Goal: Task Accomplishment & Management: Use online tool/utility

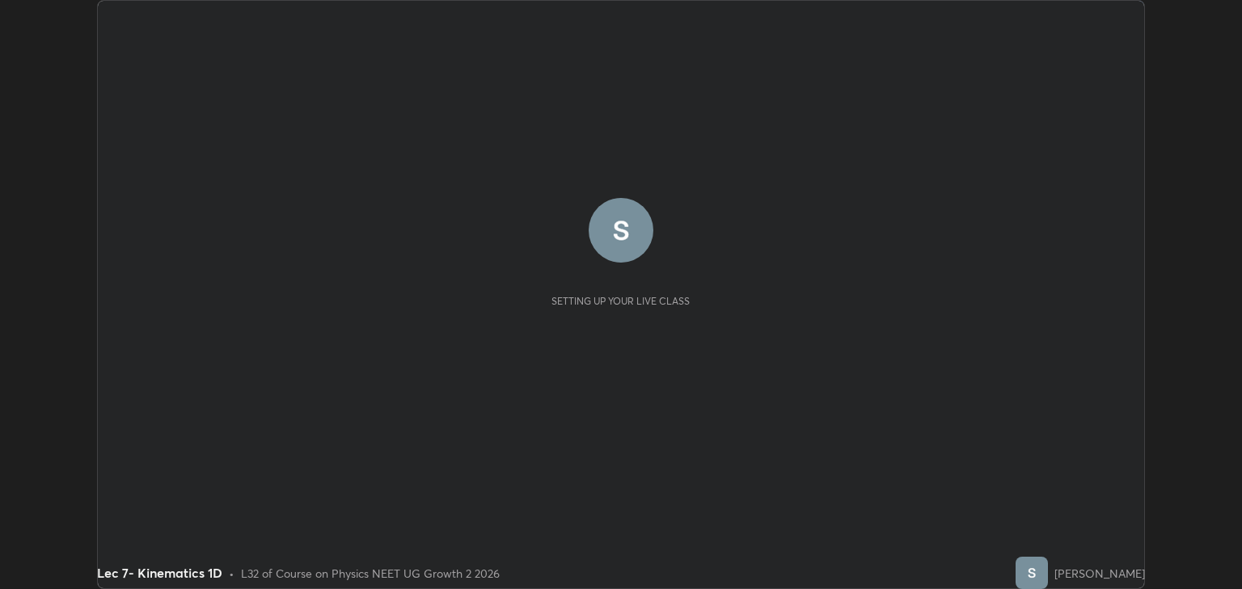
scroll to position [589, 1241]
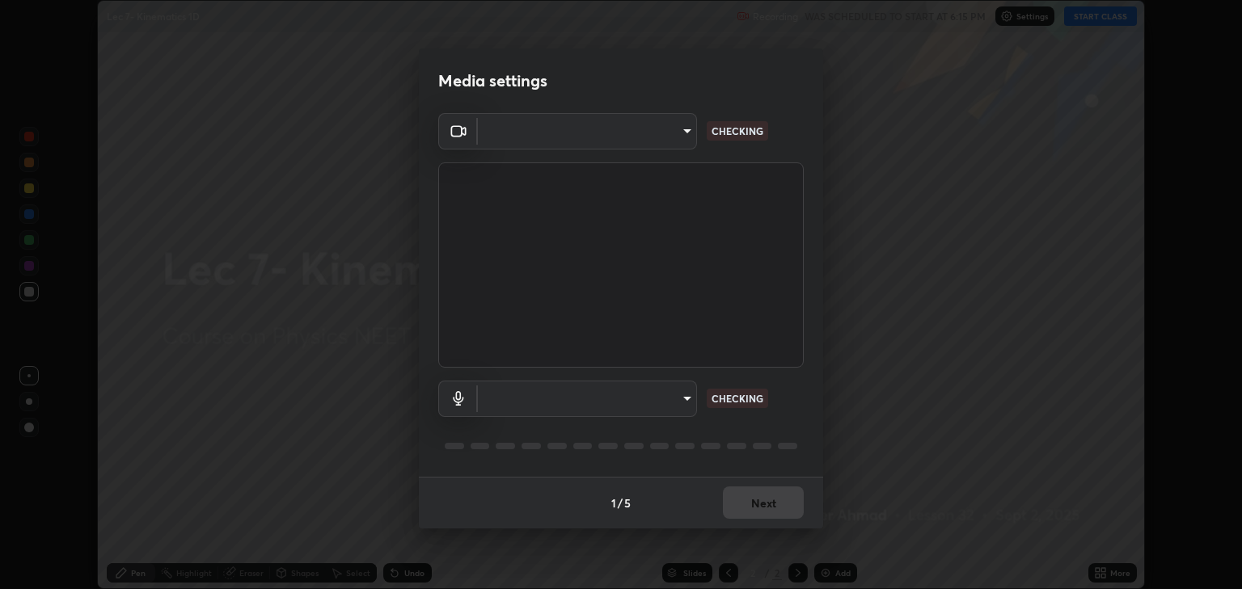
type input "6889e5757fad77820649456bc3a7e4ae290f4e048e3f3cb88d02d5782dedffd8"
type input "default"
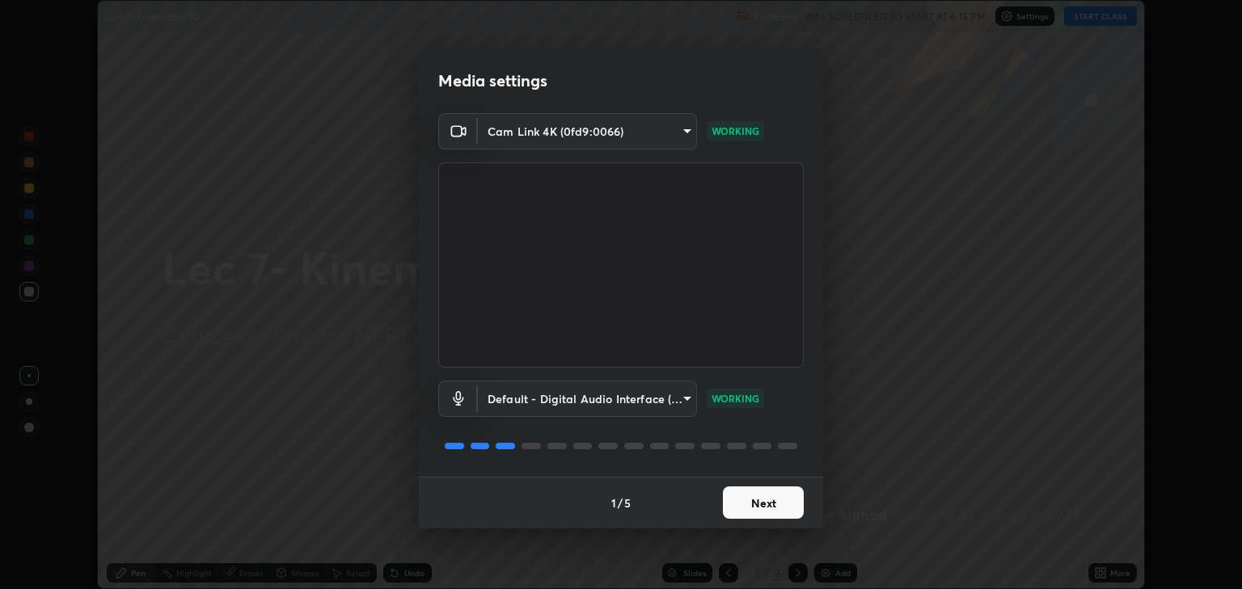
click at [764, 501] on button "Next" at bounding box center [763, 503] width 81 height 32
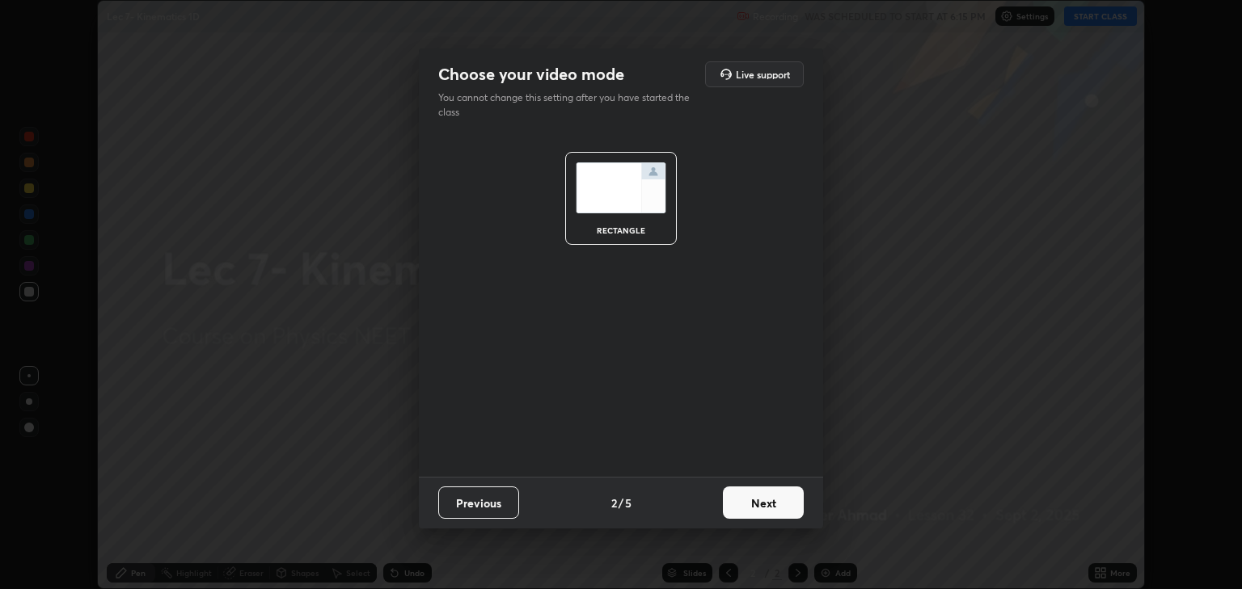
click at [761, 496] on button "Next" at bounding box center [763, 503] width 81 height 32
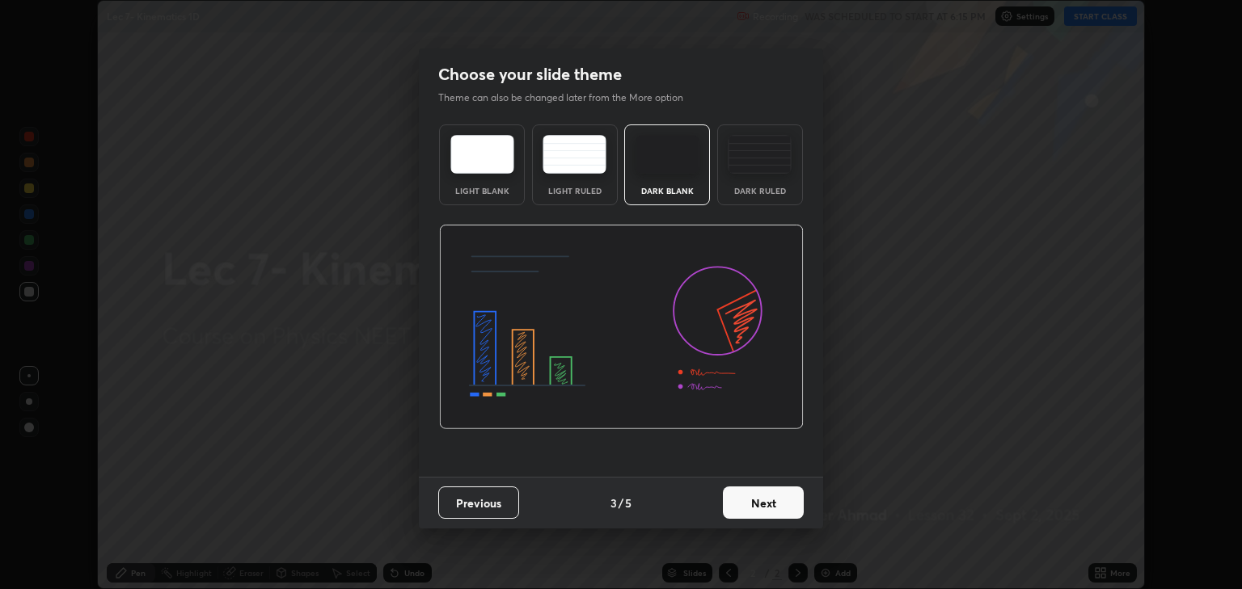
click at [762, 504] on button "Next" at bounding box center [763, 503] width 81 height 32
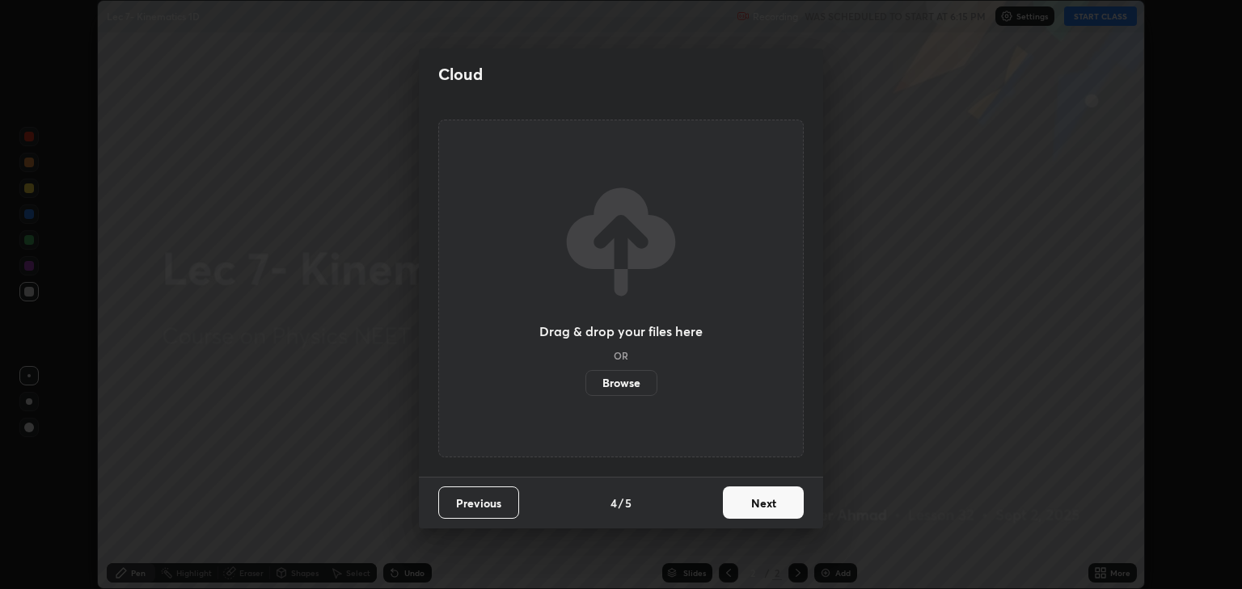
click at [766, 500] on button "Next" at bounding box center [763, 503] width 81 height 32
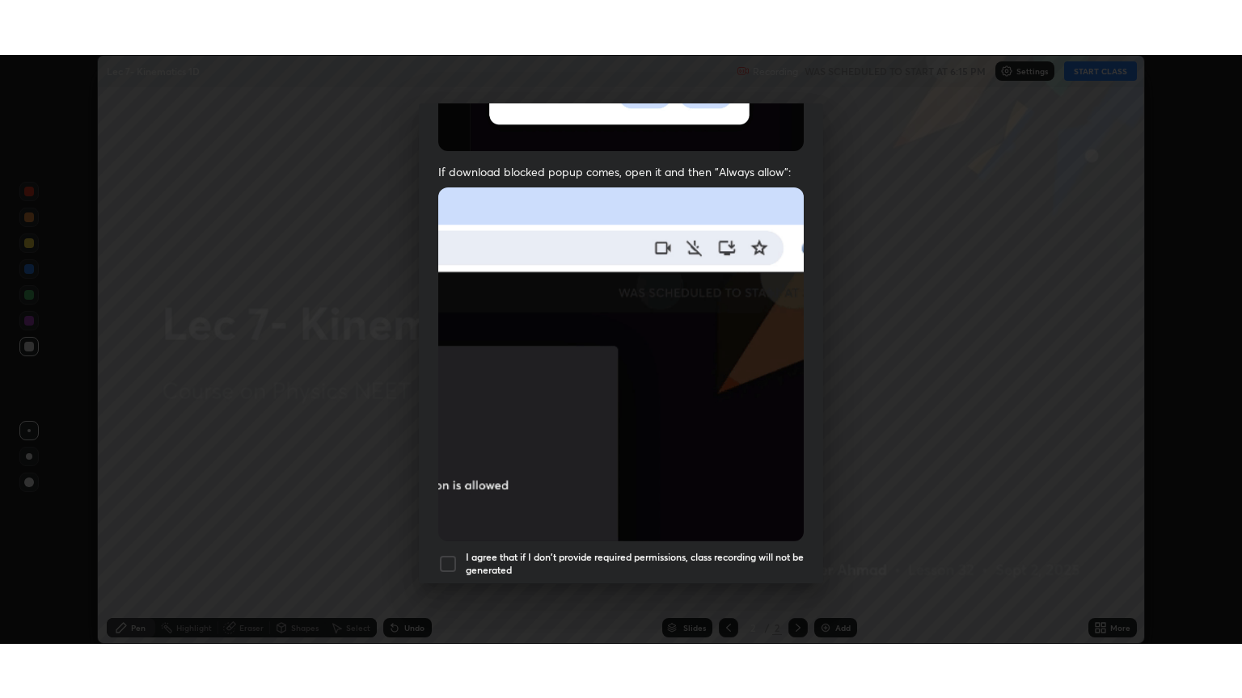
scroll to position [327, 0]
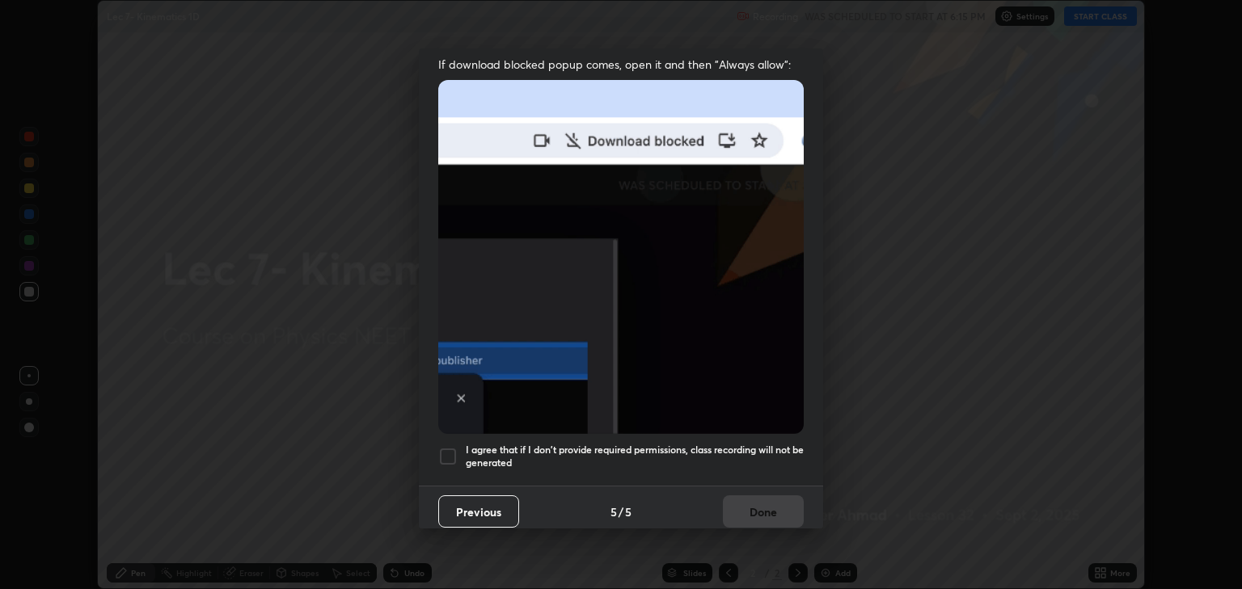
click at [451, 447] on div at bounding box center [447, 456] width 19 height 19
click at [765, 500] on button "Done" at bounding box center [763, 512] width 81 height 32
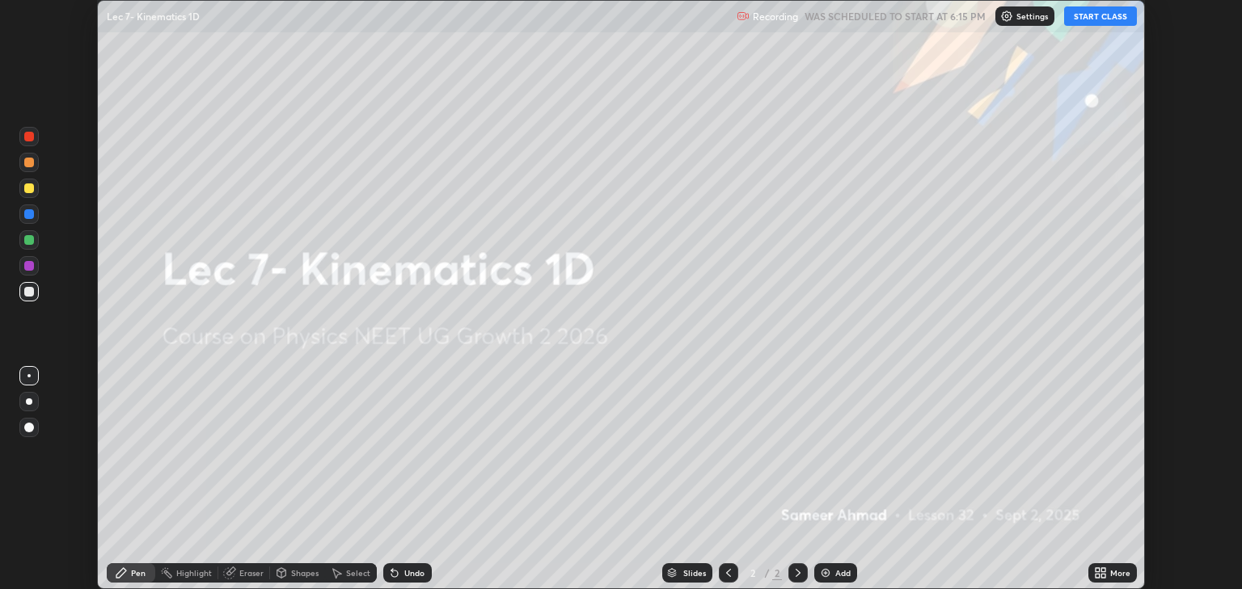
click at [1083, 23] on button "START CLASS" at bounding box center [1100, 15] width 73 height 19
click at [1112, 576] on div "More" at bounding box center [1120, 573] width 20 height 8
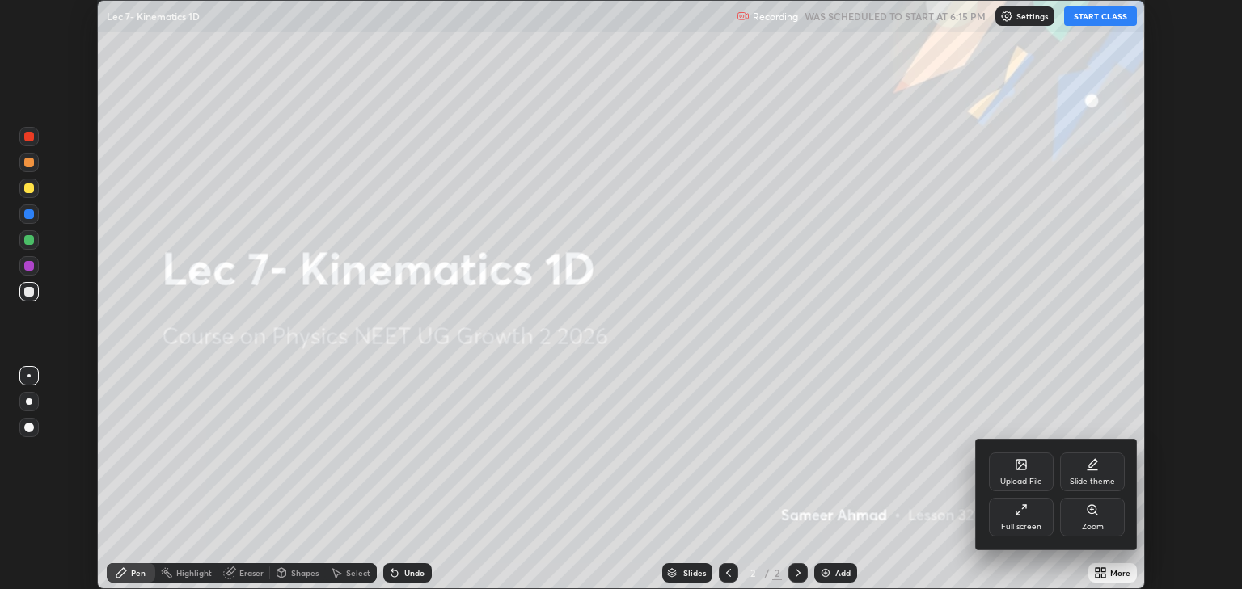
click at [1007, 510] on div "Full screen" at bounding box center [1021, 517] width 65 height 39
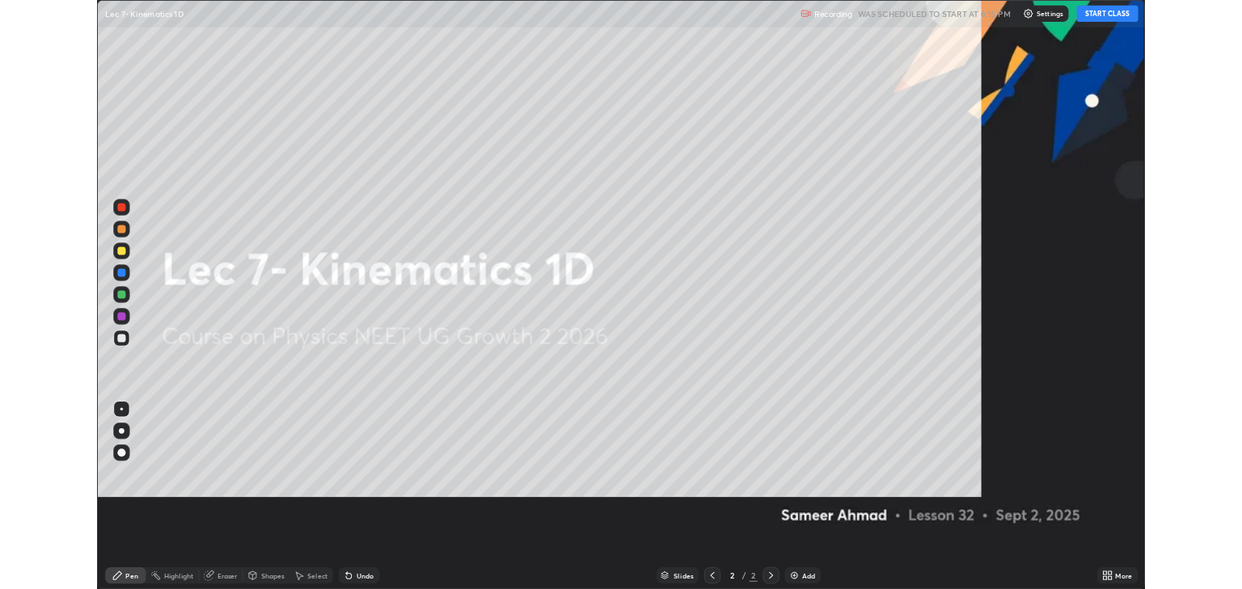
scroll to position [698, 1242]
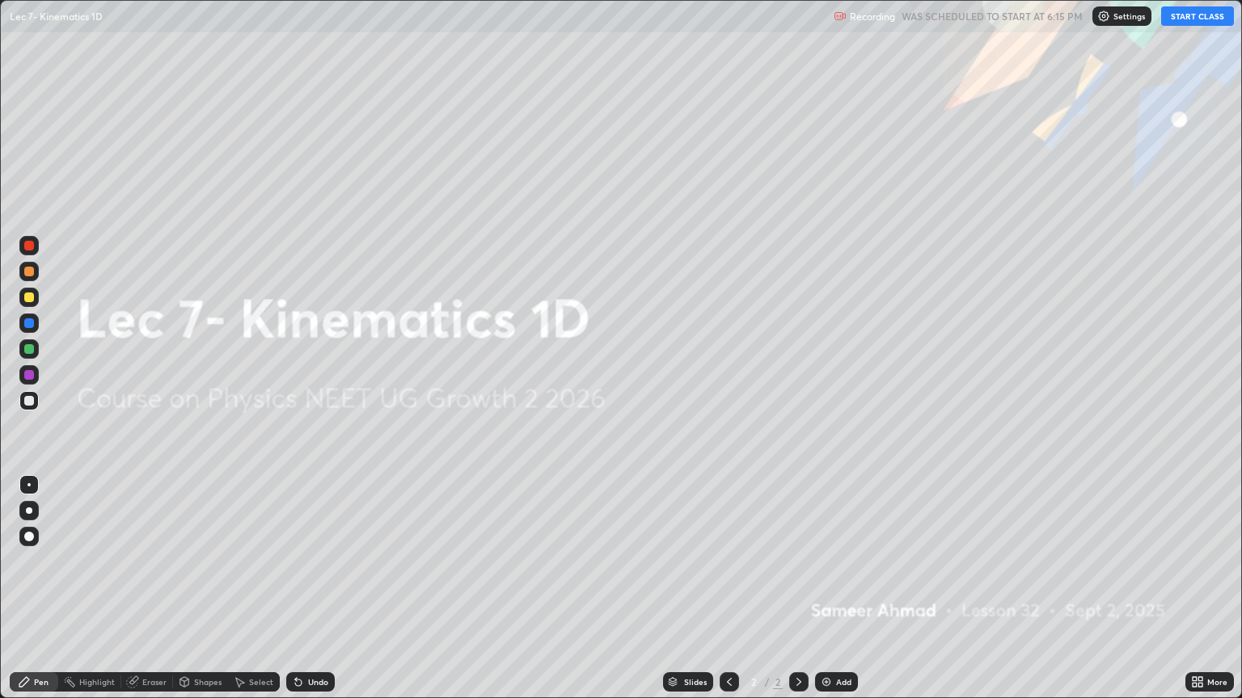
click at [833, 589] on div "Add" at bounding box center [836, 682] width 43 height 19
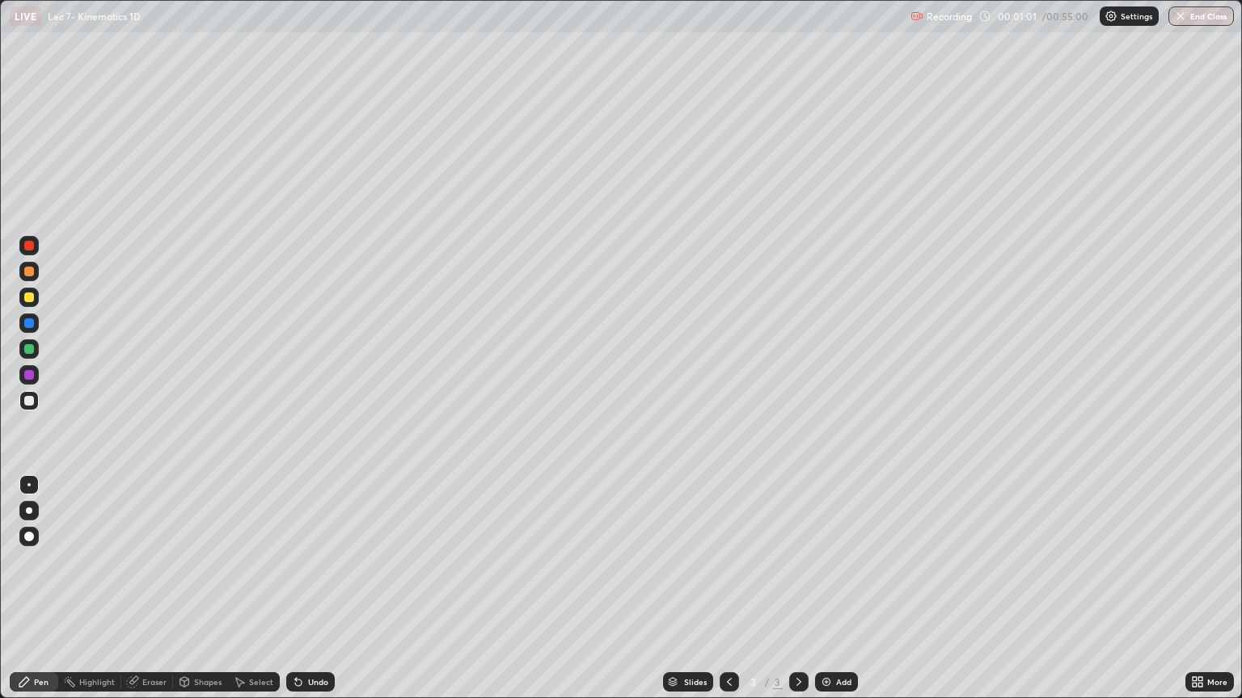
click at [320, 589] on div "Undo" at bounding box center [310, 682] width 49 height 19
click at [151, 589] on div "Eraser" at bounding box center [154, 682] width 24 height 8
click at [28, 589] on div "Pen" at bounding box center [34, 682] width 49 height 19
click at [152, 589] on div "Eraser" at bounding box center [154, 682] width 24 height 8
click at [37, 589] on div "Pen" at bounding box center [34, 682] width 49 height 19
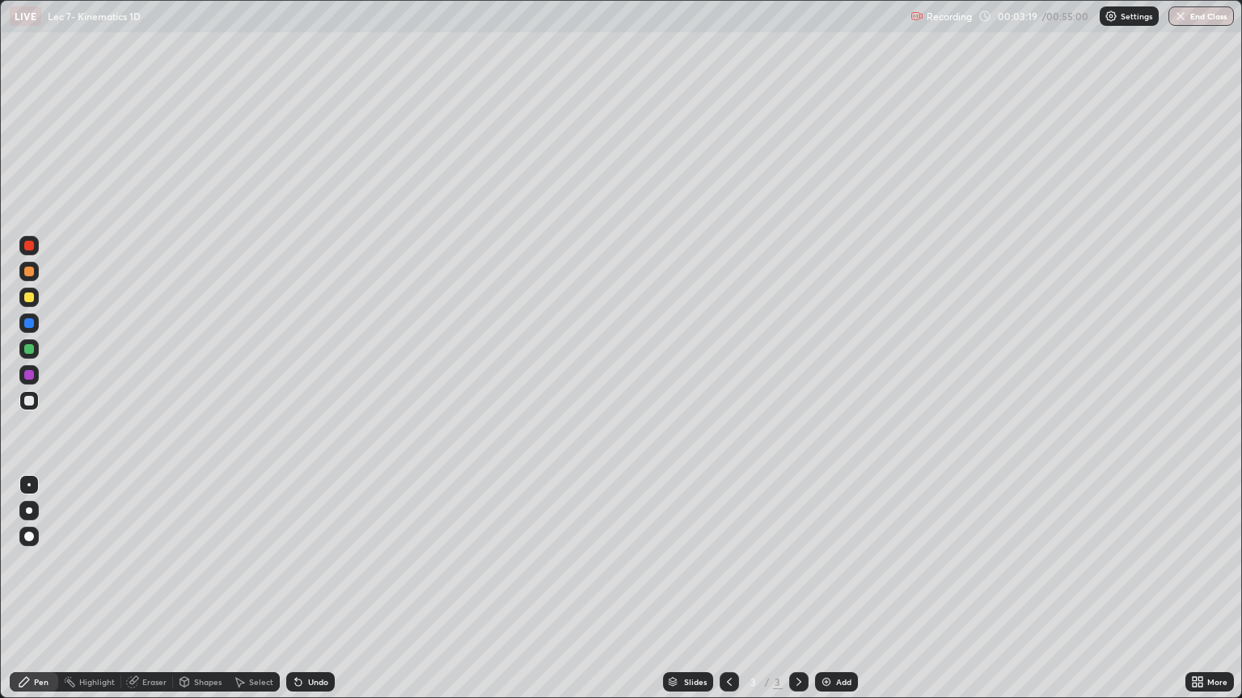
click at [251, 589] on div "Select" at bounding box center [254, 682] width 52 height 19
click at [42, 589] on div "Pen" at bounding box center [41, 682] width 15 height 8
click at [253, 589] on div "Select" at bounding box center [261, 682] width 24 height 8
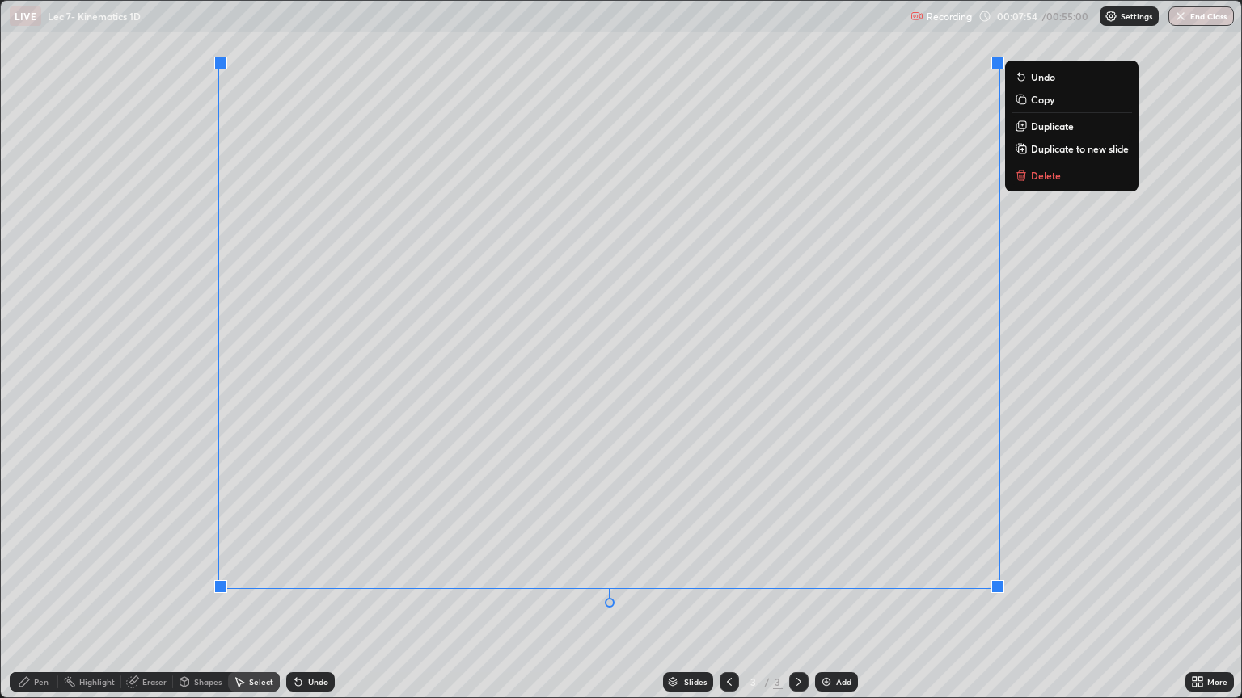
click at [1054, 146] on p "Duplicate to new slide" at bounding box center [1080, 148] width 98 height 13
click at [1105, 310] on div "0 ° Undo Copy Duplicate Duplicate to new slide Delete" at bounding box center [621, 349] width 1240 height 697
click at [1065, 262] on div "0 ° Undo Copy Duplicate Duplicate to new slide Delete" at bounding box center [621, 349] width 1240 height 697
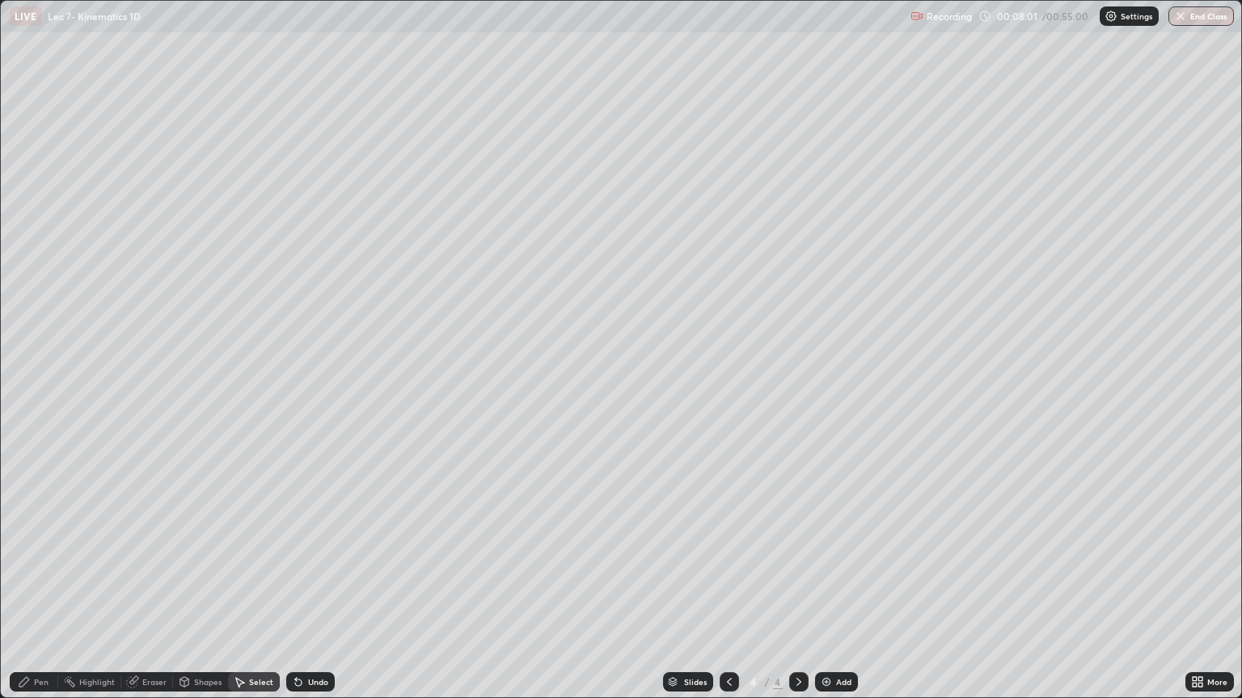
click at [149, 589] on div "Eraser" at bounding box center [154, 682] width 24 height 8
click at [243, 589] on icon at bounding box center [239, 682] width 13 height 13
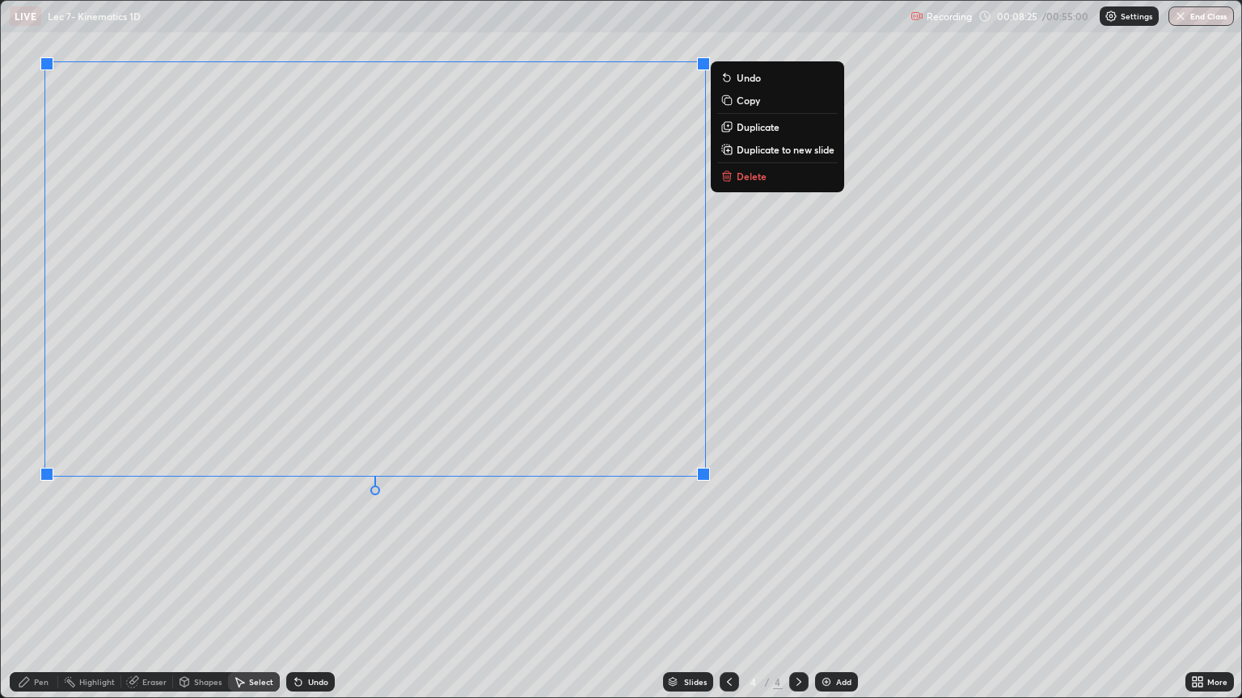
click at [27, 589] on icon at bounding box center [24, 682] width 13 height 13
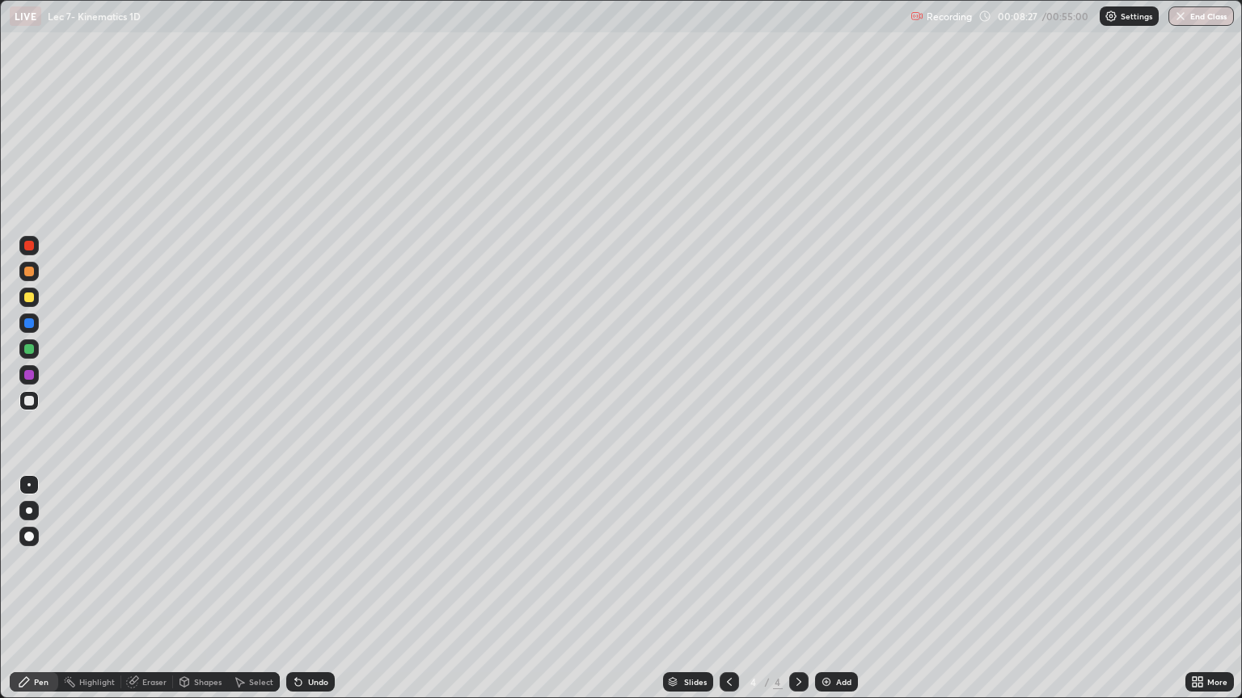
click at [40, 589] on div "Pen" at bounding box center [41, 682] width 15 height 8
click at [305, 589] on div "Undo" at bounding box center [310, 682] width 49 height 19
click at [307, 589] on div "Undo" at bounding box center [310, 682] width 49 height 19
click at [258, 589] on div "Select" at bounding box center [261, 682] width 24 height 8
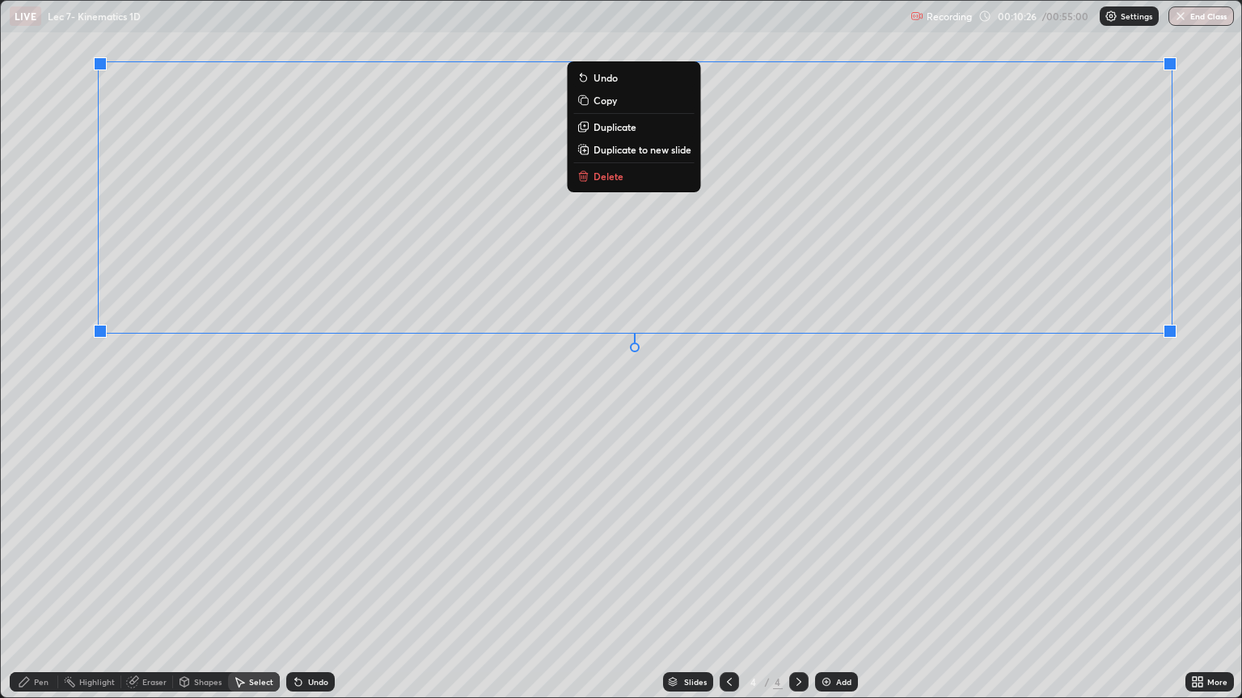
click at [643, 150] on p "Duplicate to new slide" at bounding box center [642, 149] width 98 height 13
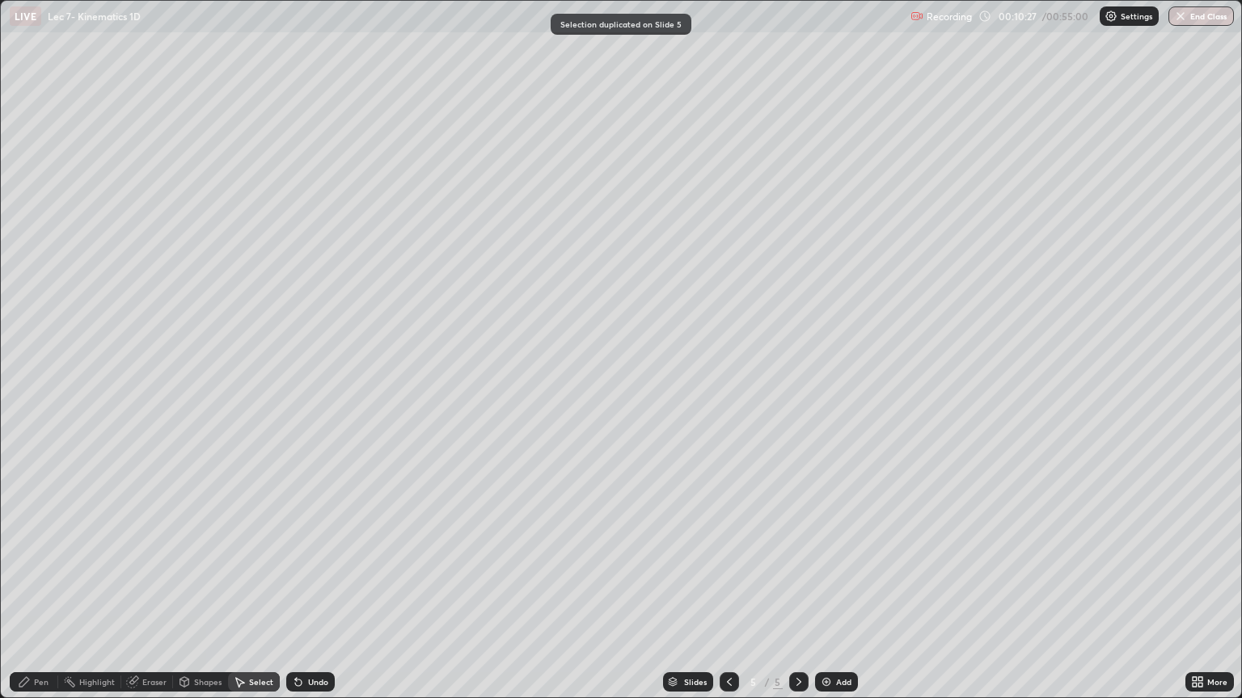
click at [645, 152] on div "0 ° Undo Copy Duplicate Duplicate to new slide Delete" at bounding box center [621, 349] width 1240 height 697
click at [650, 151] on div "0 ° Undo Copy Duplicate Duplicate to new slide Delete" at bounding box center [621, 349] width 1240 height 697
click at [39, 589] on div "Pen" at bounding box center [41, 682] width 15 height 8
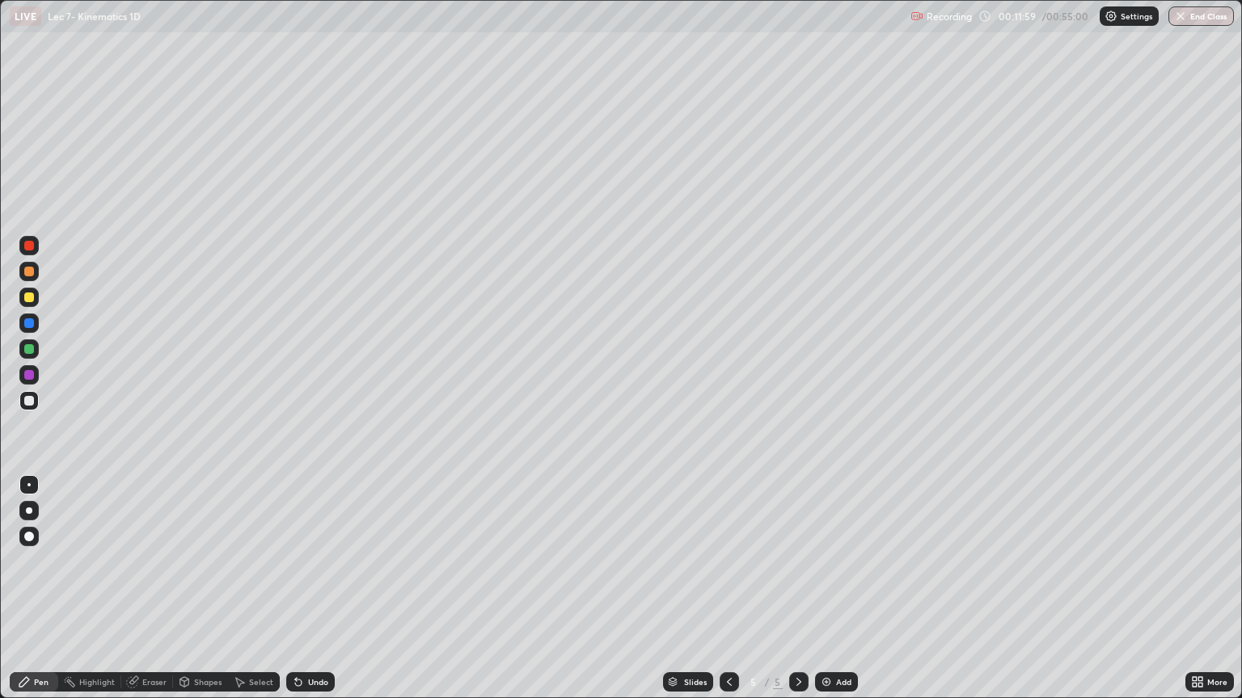
click at [728, 589] on div at bounding box center [728, 682] width 19 height 19
click at [797, 589] on icon at bounding box center [798, 682] width 5 height 8
click at [317, 589] on div "Undo" at bounding box center [318, 682] width 20 height 8
click at [319, 589] on div "Undo" at bounding box center [310, 682] width 49 height 19
click at [728, 589] on icon at bounding box center [729, 682] width 13 height 13
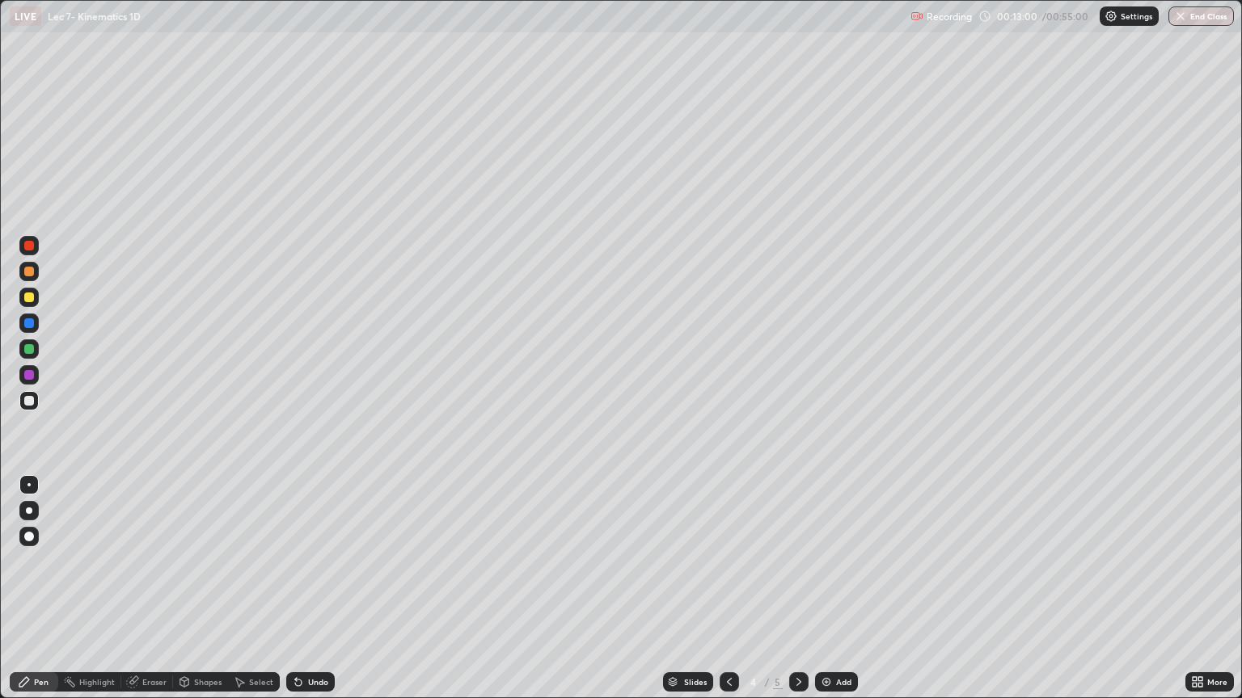
click at [796, 589] on icon at bounding box center [798, 682] width 5 height 8
click at [728, 589] on icon at bounding box center [729, 682] width 13 height 13
click at [725, 589] on icon at bounding box center [729, 682] width 13 height 13
click at [796, 589] on icon at bounding box center [798, 682] width 13 height 13
click at [795, 589] on icon at bounding box center [798, 682] width 13 height 13
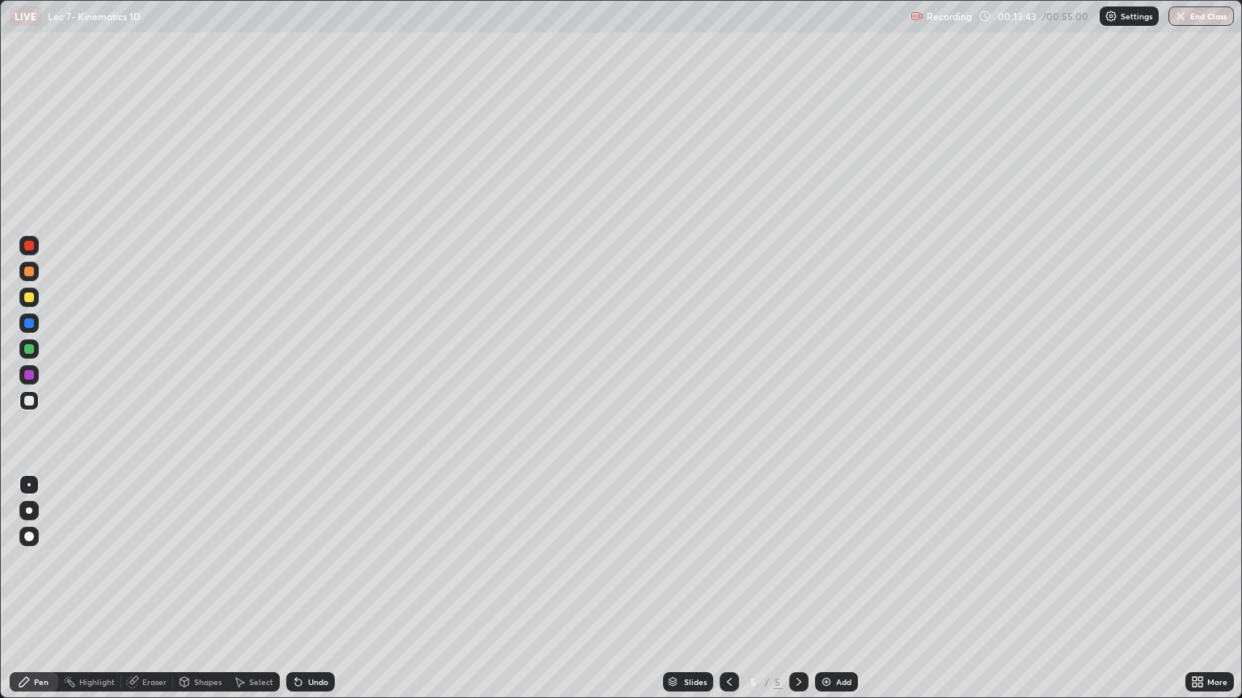
click at [728, 589] on icon at bounding box center [729, 682] width 13 height 13
click at [795, 589] on icon at bounding box center [798, 682] width 13 height 13
click at [730, 589] on icon at bounding box center [729, 682] width 13 height 13
click at [259, 589] on div "Select" at bounding box center [254, 682] width 52 height 19
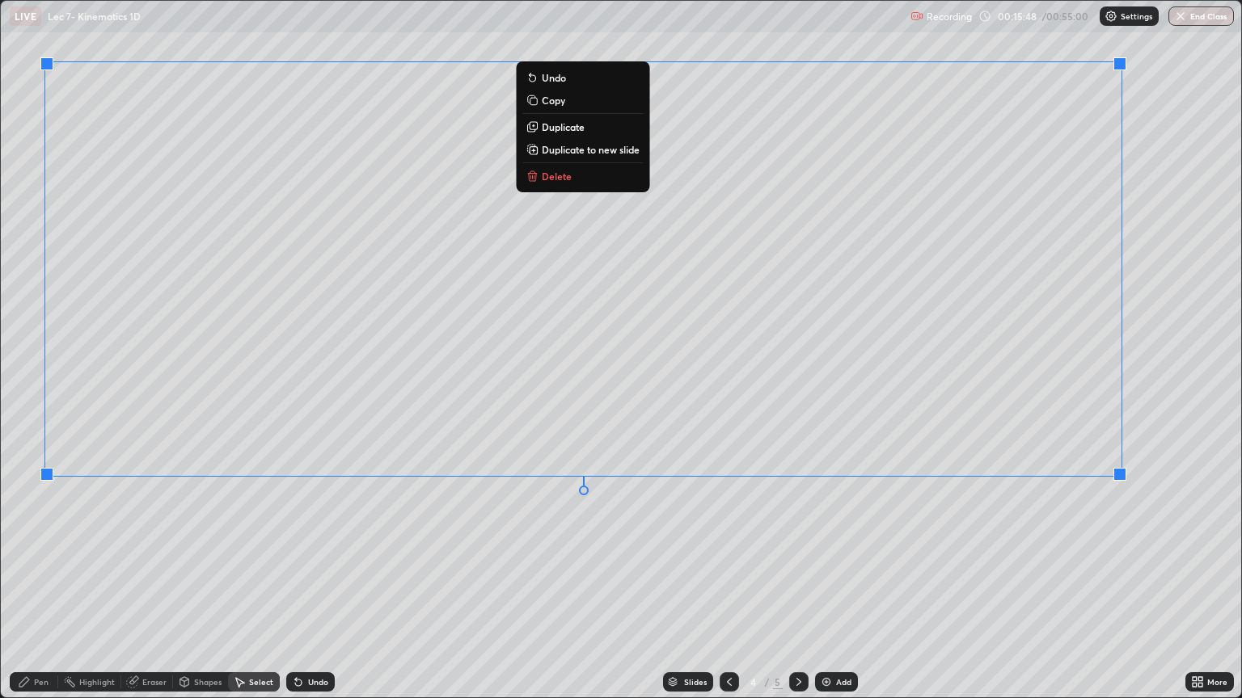
click at [580, 100] on button "Copy" at bounding box center [582, 100] width 120 height 19
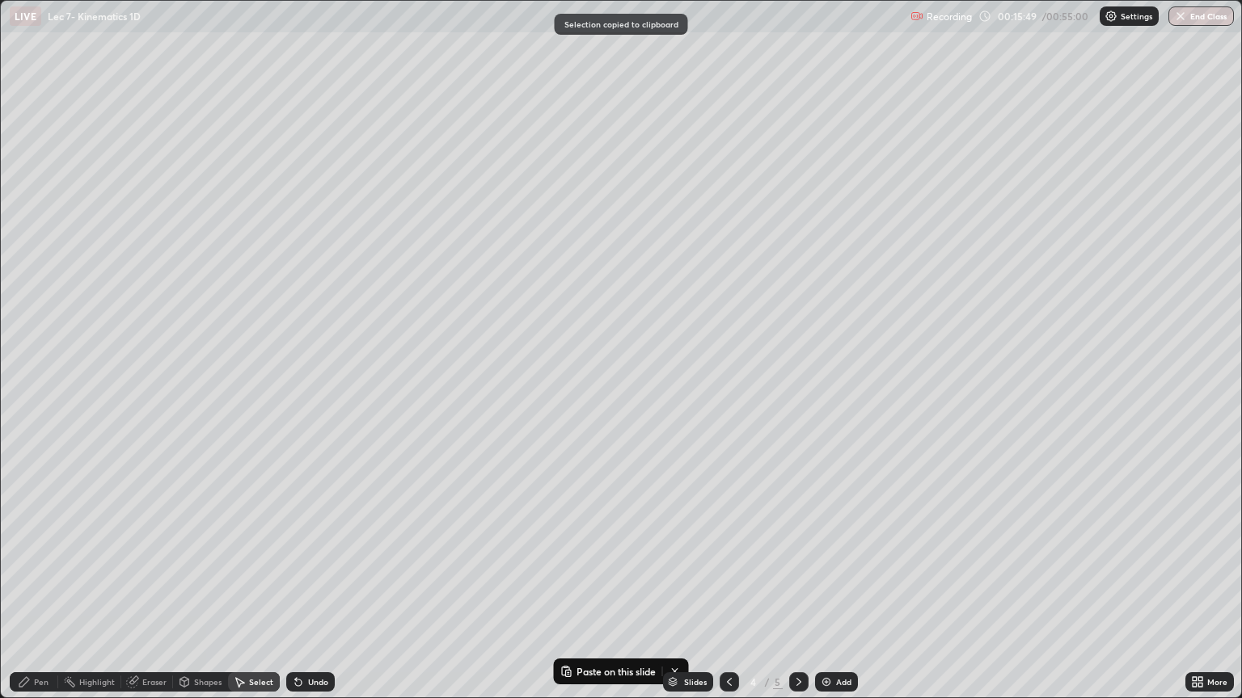
click at [796, 589] on icon at bounding box center [798, 682] width 13 height 13
click at [798, 589] on icon at bounding box center [798, 682] width 13 height 13
click at [797, 589] on icon at bounding box center [798, 682] width 13 height 13
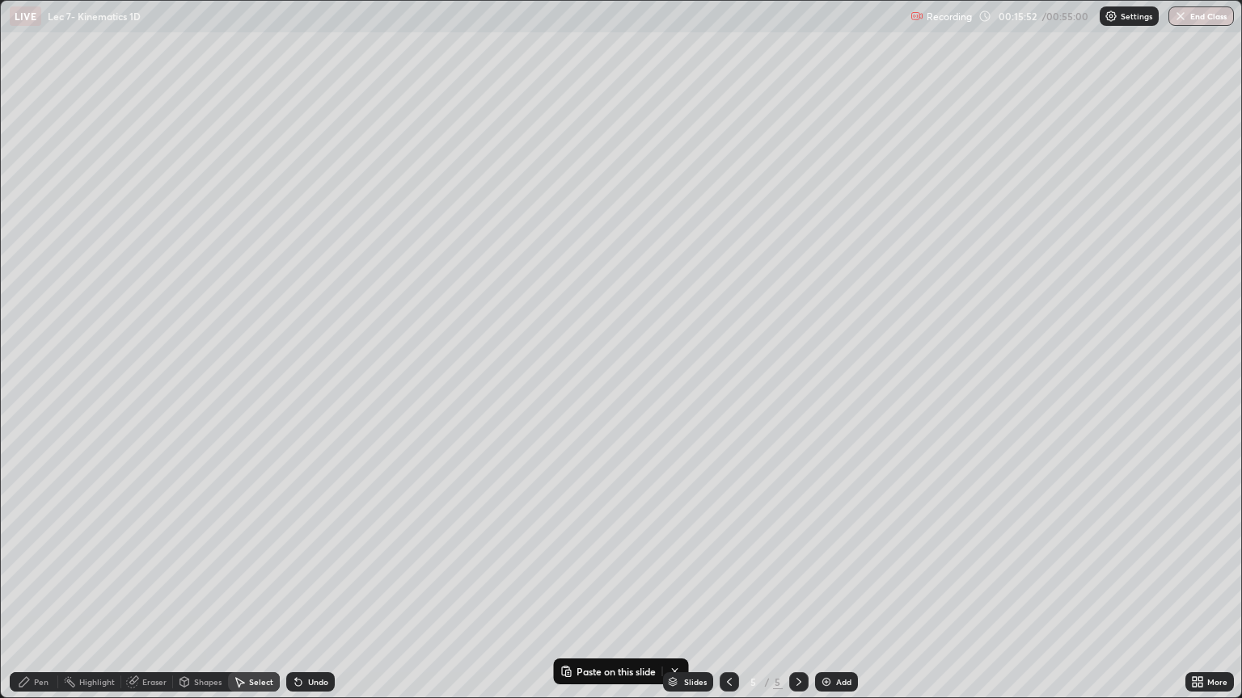
click at [842, 589] on div "Add" at bounding box center [843, 682] width 15 height 8
click at [175, 129] on p "Paste here" at bounding box center [170, 123] width 48 height 13
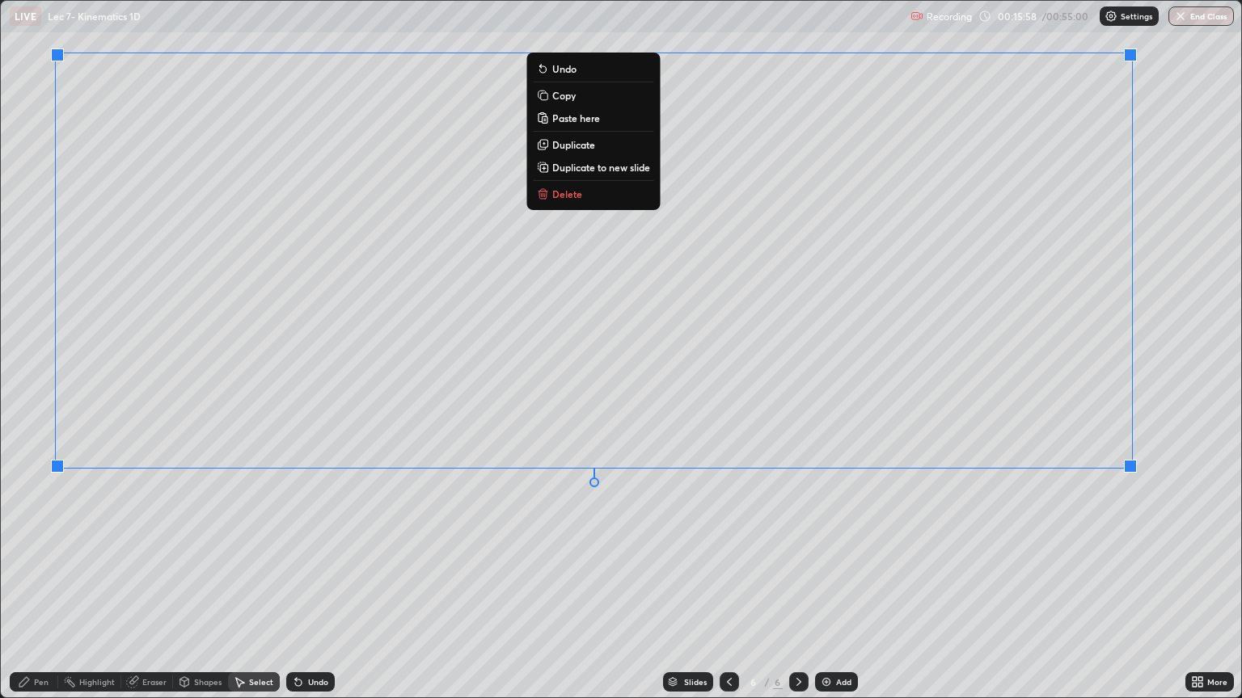
click at [227, 545] on div "0 ° Undo Copy Paste here Duplicate Duplicate to new slide Delete" at bounding box center [621, 349] width 1240 height 697
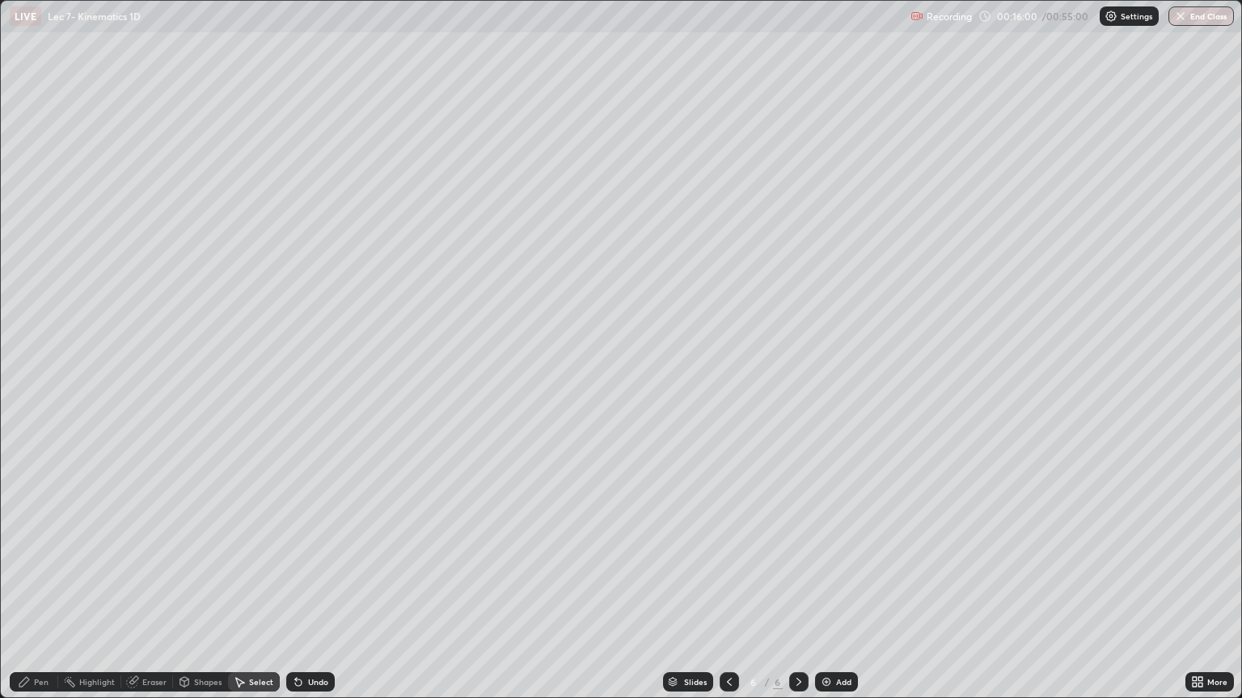
click at [158, 589] on div "Eraser" at bounding box center [154, 682] width 24 height 8
click at [259, 589] on div "Select" at bounding box center [254, 682] width 52 height 19
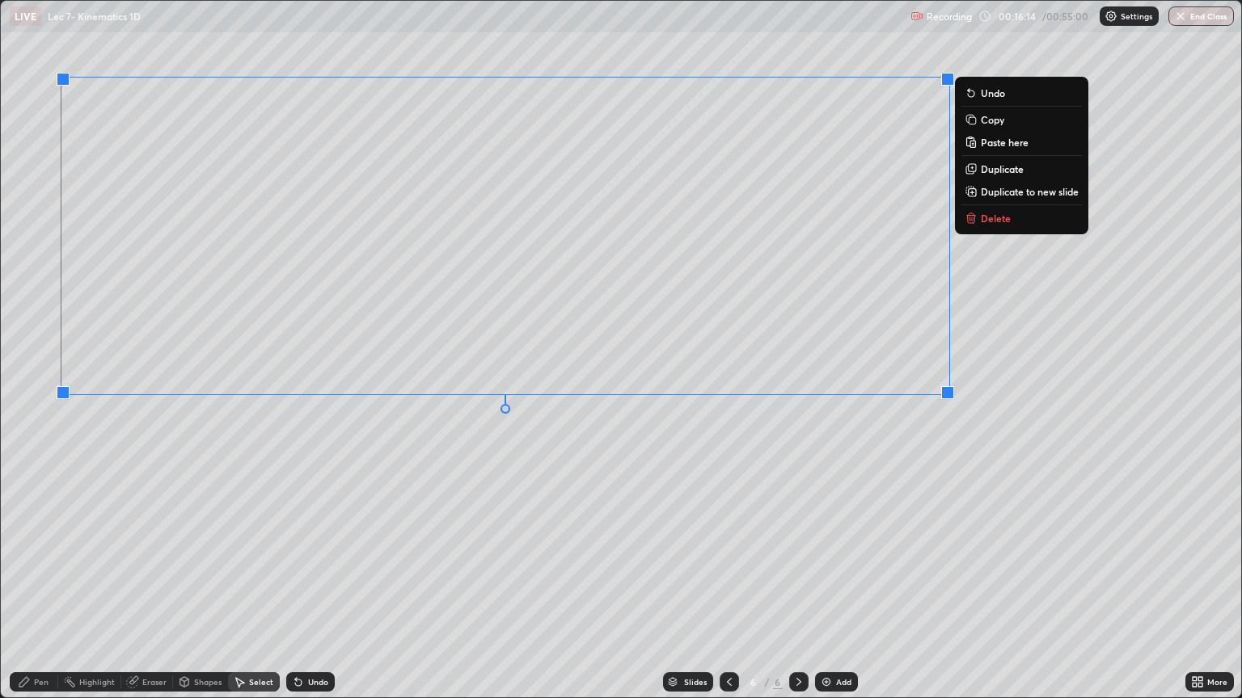
click at [294, 494] on div "0 ° Undo Copy Paste here Duplicate Duplicate to new slide Delete" at bounding box center [621, 349] width 1240 height 697
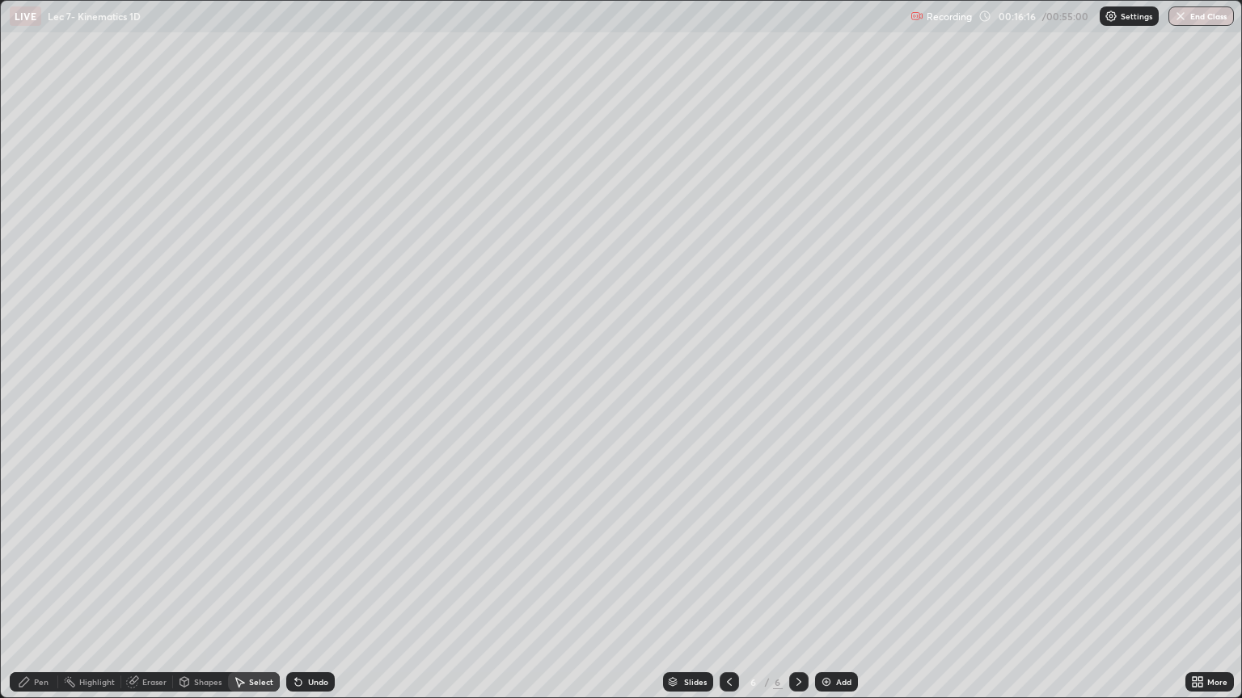
click at [142, 589] on div "Eraser" at bounding box center [154, 682] width 24 height 8
click at [24, 589] on icon at bounding box center [24, 682] width 13 height 13
click at [317, 589] on div "Undo" at bounding box center [318, 682] width 20 height 8
click at [833, 589] on div "Add" at bounding box center [836, 682] width 43 height 19
click at [29, 400] on div at bounding box center [29, 401] width 10 height 10
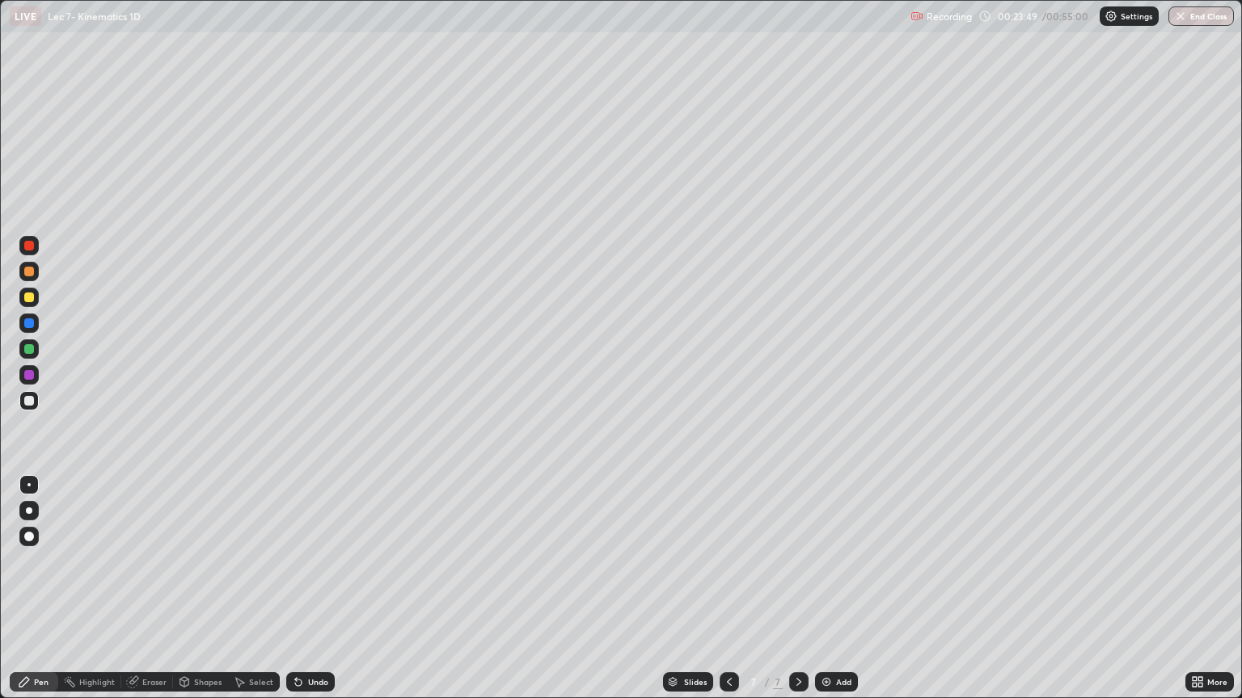
click at [146, 589] on div "Eraser" at bounding box center [154, 682] width 24 height 8
click at [26, 589] on icon at bounding box center [24, 682] width 10 height 10
click at [831, 589] on div "Add" at bounding box center [836, 682] width 43 height 19
click at [311, 589] on div "Undo" at bounding box center [318, 682] width 20 height 8
click at [836, 589] on div "Add" at bounding box center [843, 682] width 15 height 8
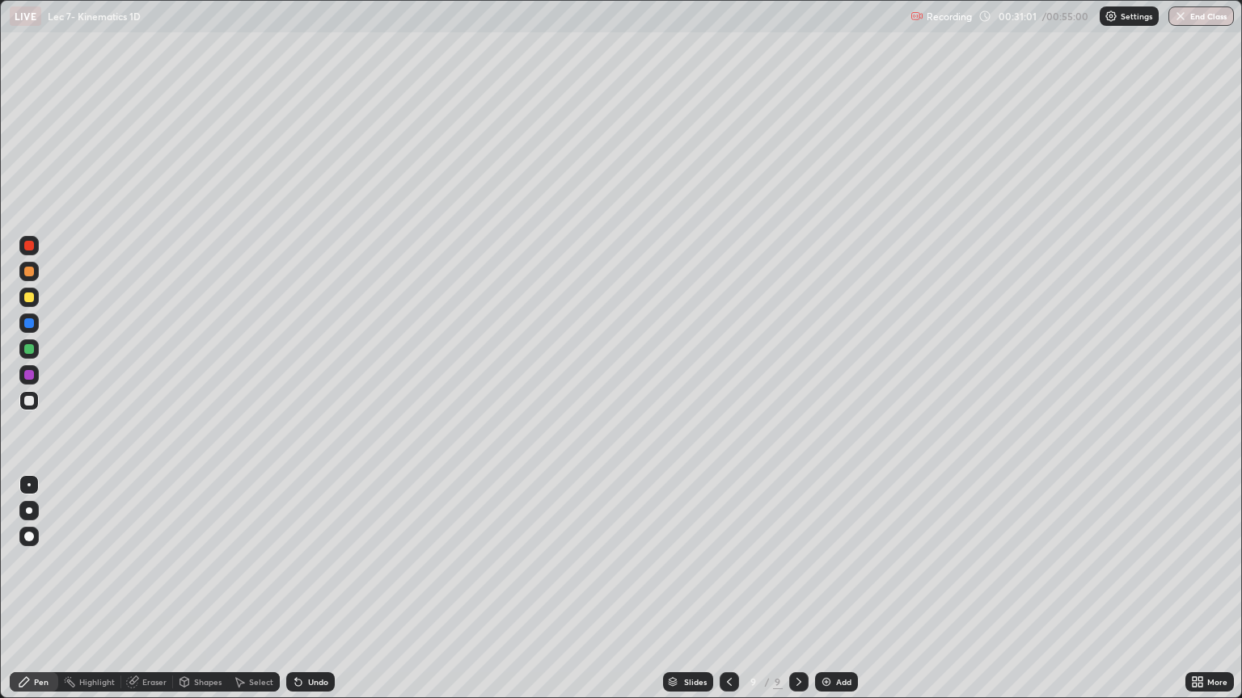
click at [31, 398] on div at bounding box center [29, 401] width 10 height 10
click at [316, 589] on div "Undo" at bounding box center [310, 682] width 49 height 19
click at [323, 589] on div "Undo" at bounding box center [318, 682] width 20 height 8
click at [255, 589] on div "Select" at bounding box center [254, 682] width 52 height 19
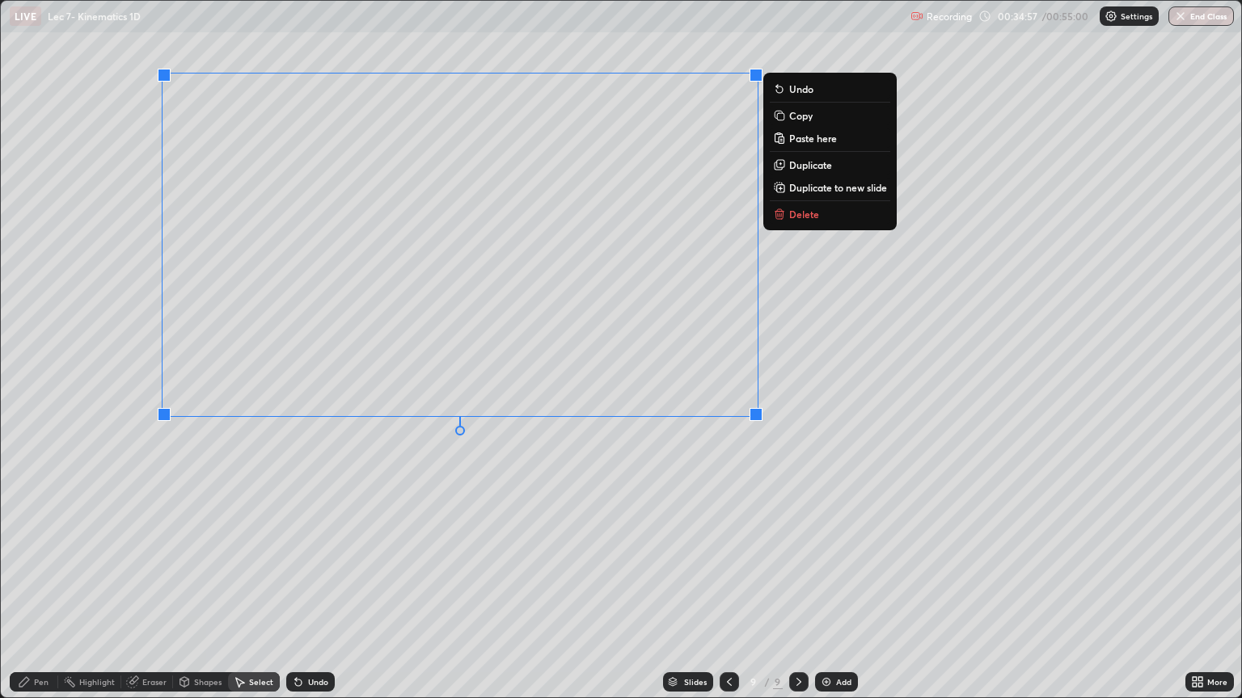
click at [801, 184] on p "Duplicate to new slide" at bounding box center [838, 187] width 98 height 13
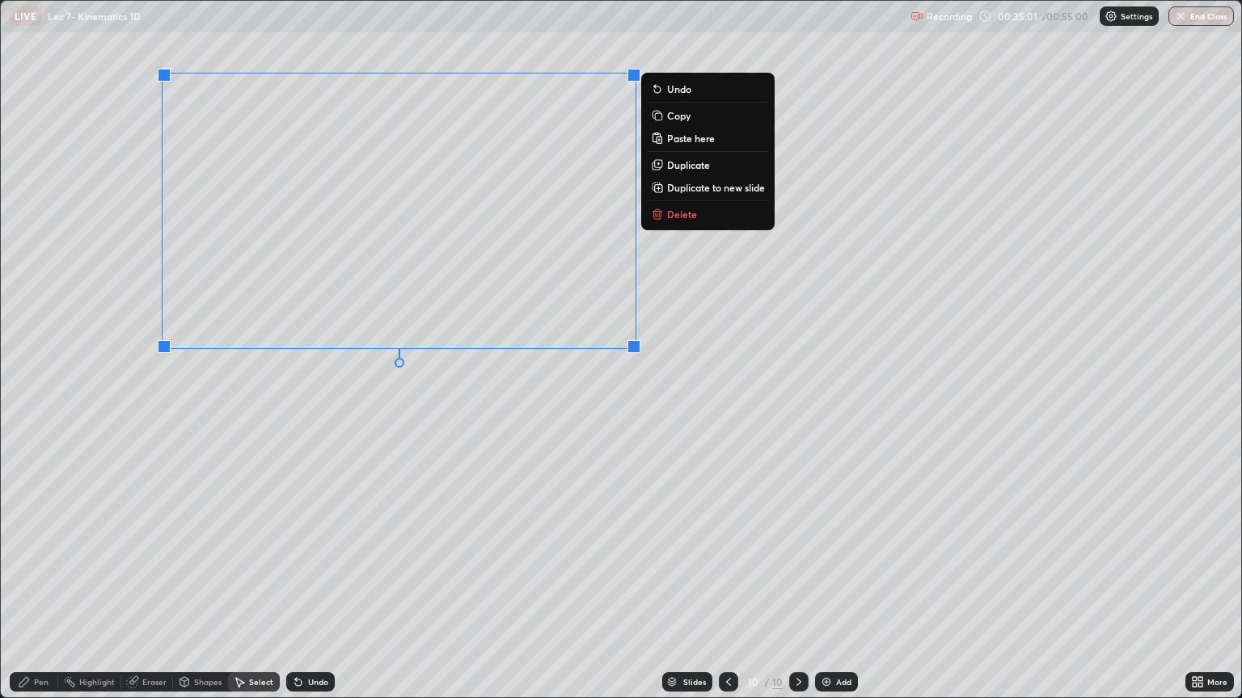
click at [37, 589] on div "Pen" at bounding box center [41, 682] width 15 height 8
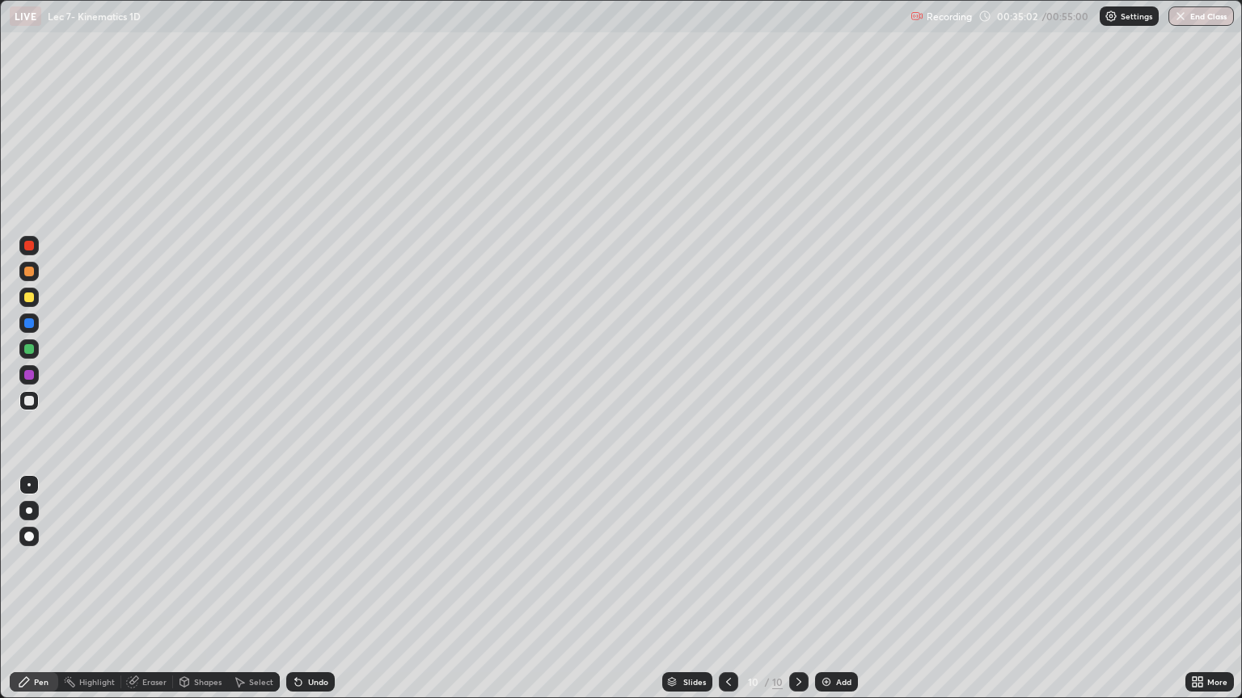
click at [28, 350] on div at bounding box center [29, 349] width 10 height 10
click at [314, 589] on div "Undo" at bounding box center [310, 682] width 49 height 19
click at [150, 589] on div "Eraser" at bounding box center [154, 682] width 24 height 8
click at [21, 589] on icon at bounding box center [24, 682] width 10 height 10
click at [836, 589] on div "Add" at bounding box center [843, 682] width 15 height 8
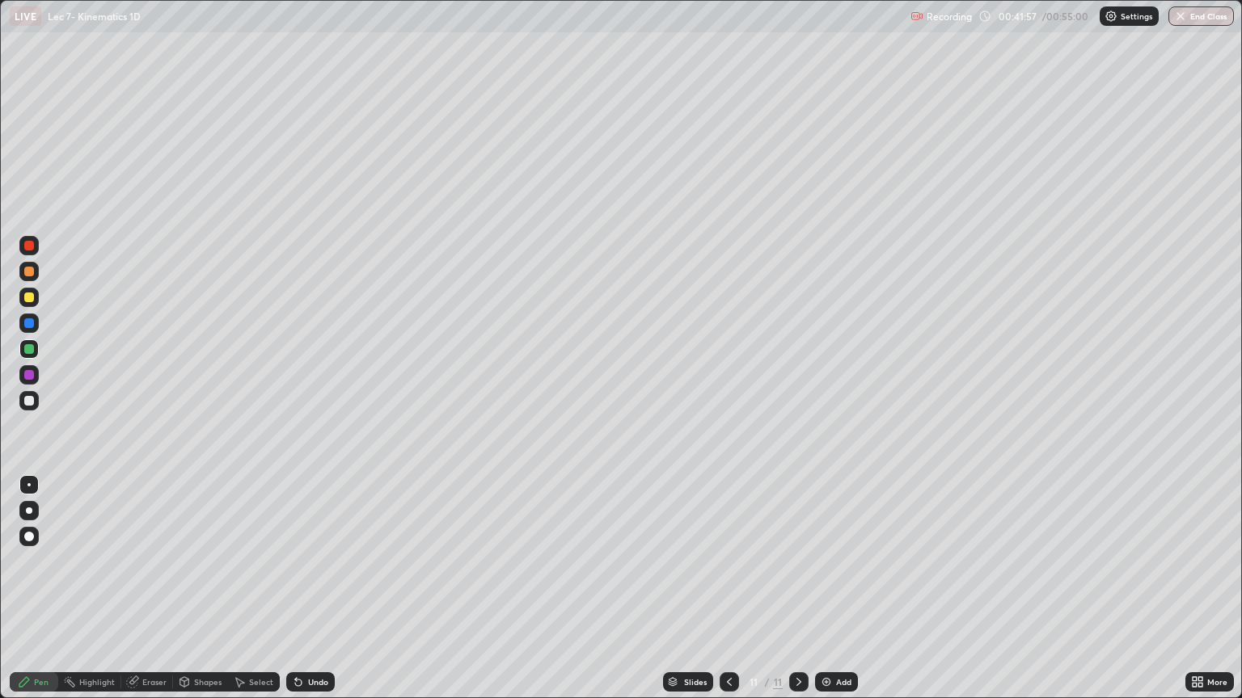
click at [30, 398] on div at bounding box center [29, 401] width 10 height 10
click at [842, 589] on div "Add" at bounding box center [843, 682] width 15 height 8
click at [320, 589] on div "Undo" at bounding box center [318, 682] width 20 height 8
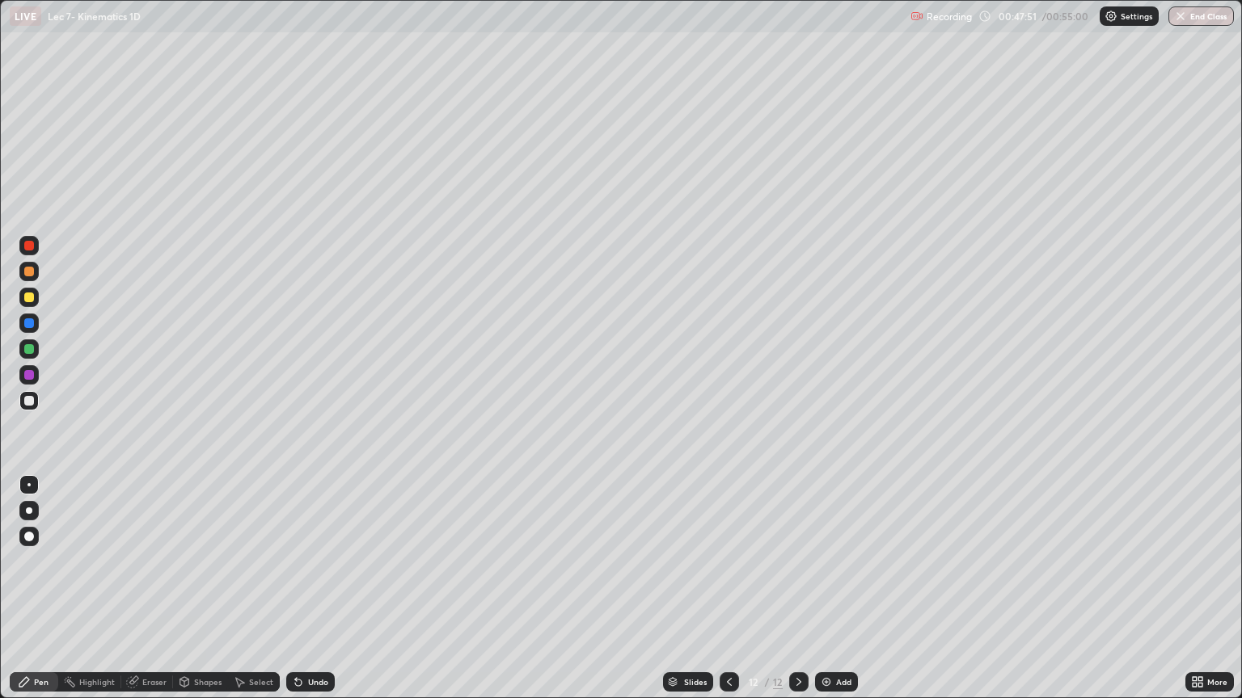
click at [317, 589] on div "Undo" at bounding box center [310, 682] width 49 height 19
click at [308, 589] on div "Undo" at bounding box center [318, 682] width 20 height 8
click at [314, 589] on div "Undo" at bounding box center [318, 682] width 20 height 8
click at [305, 589] on div "Undo" at bounding box center [310, 682] width 49 height 19
click at [315, 589] on div "Undo" at bounding box center [310, 682] width 49 height 19
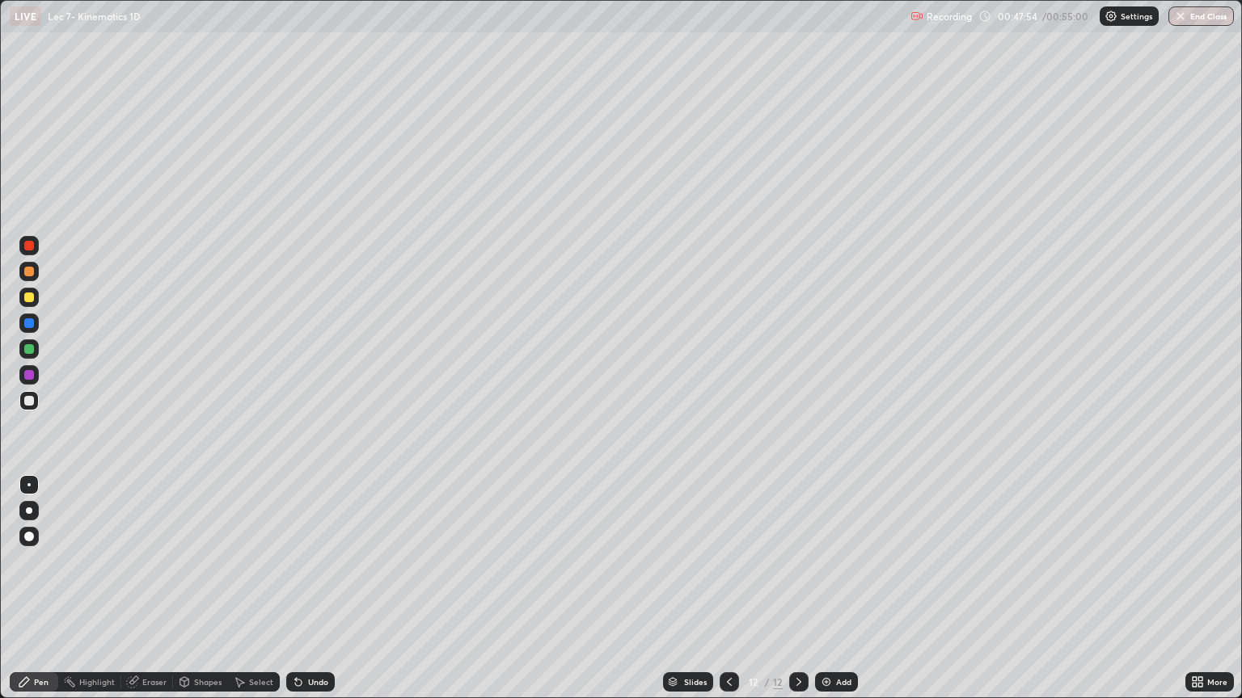
click at [314, 589] on div "Undo" at bounding box center [318, 682] width 20 height 8
click at [315, 589] on div "Undo" at bounding box center [318, 682] width 20 height 8
click at [314, 589] on div "Undo" at bounding box center [318, 682] width 20 height 8
click at [845, 589] on div "Add" at bounding box center [843, 682] width 15 height 8
click at [29, 399] on div at bounding box center [29, 401] width 10 height 10
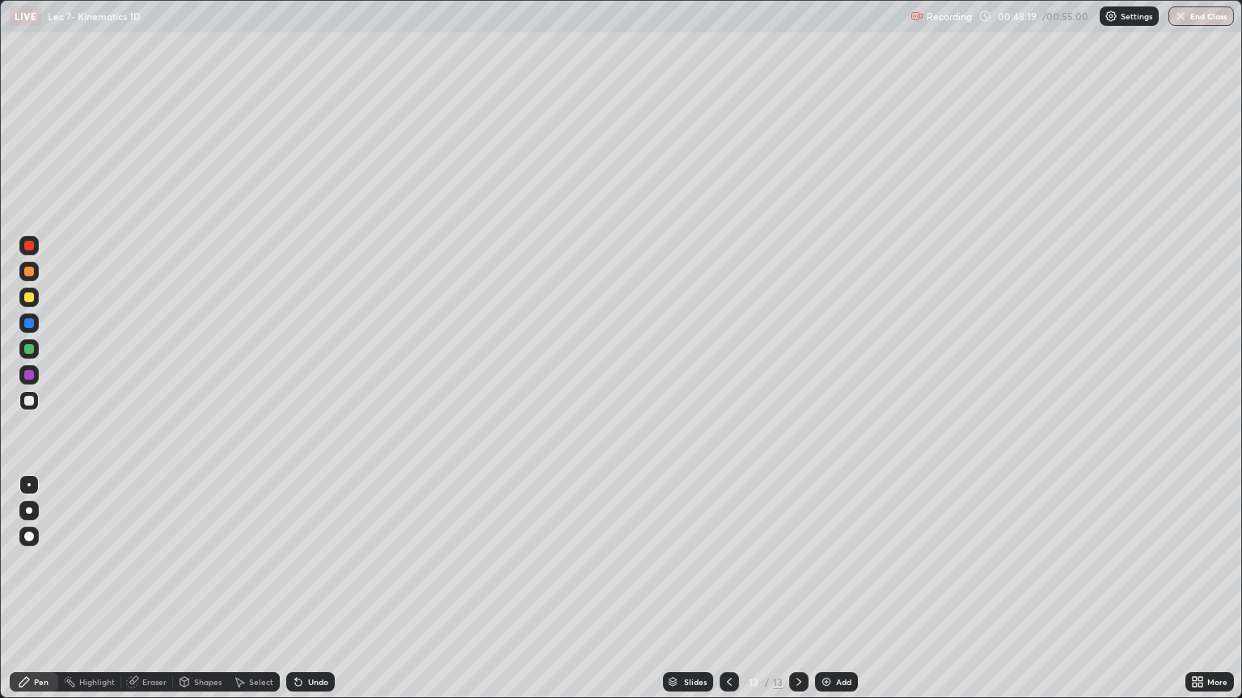
click at [310, 589] on div "Undo" at bounding box center [310, 682] width 49 height 19
click at [314, 589] on div "Undo" at bounding box center [310, 682] width 49 height 19
click at [319, 589] on div "Undo" at bounding box center [310, 682] width 49 height 19
click at [312, 589] on div "Undo" at bounding box center [310, 682] width 49 height 19
click at [312, 589] on div "Undo" at bounding box center [318, 682] width 20 height 8
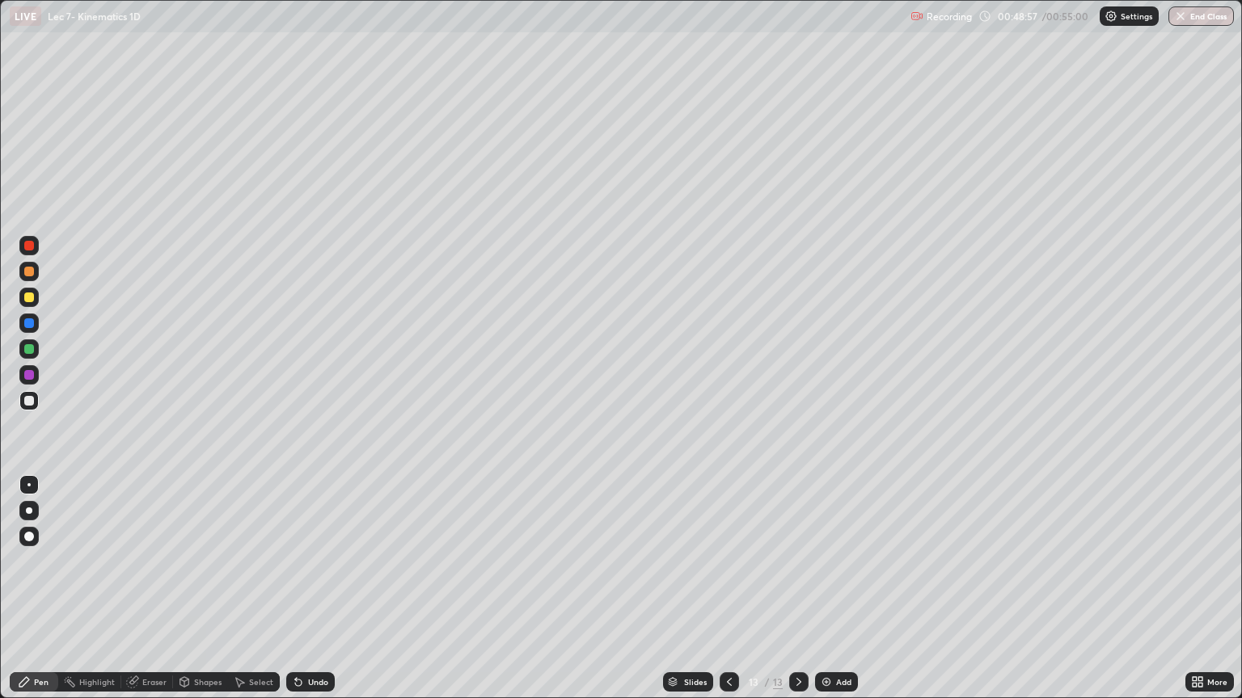
click at [314, 589] on div "Undo" at bounding box center [310, 682] width 49 height 19
click at [315, 589] on div "Undo" at bounding box center [310, 682] width 49 height 19
click at [322, 589] on div "Undo" at bounding box center [318, 682] width 20 height 8
click at [312, 589] on div "Undo" at bounding box center [318, 682] width 20 height 8
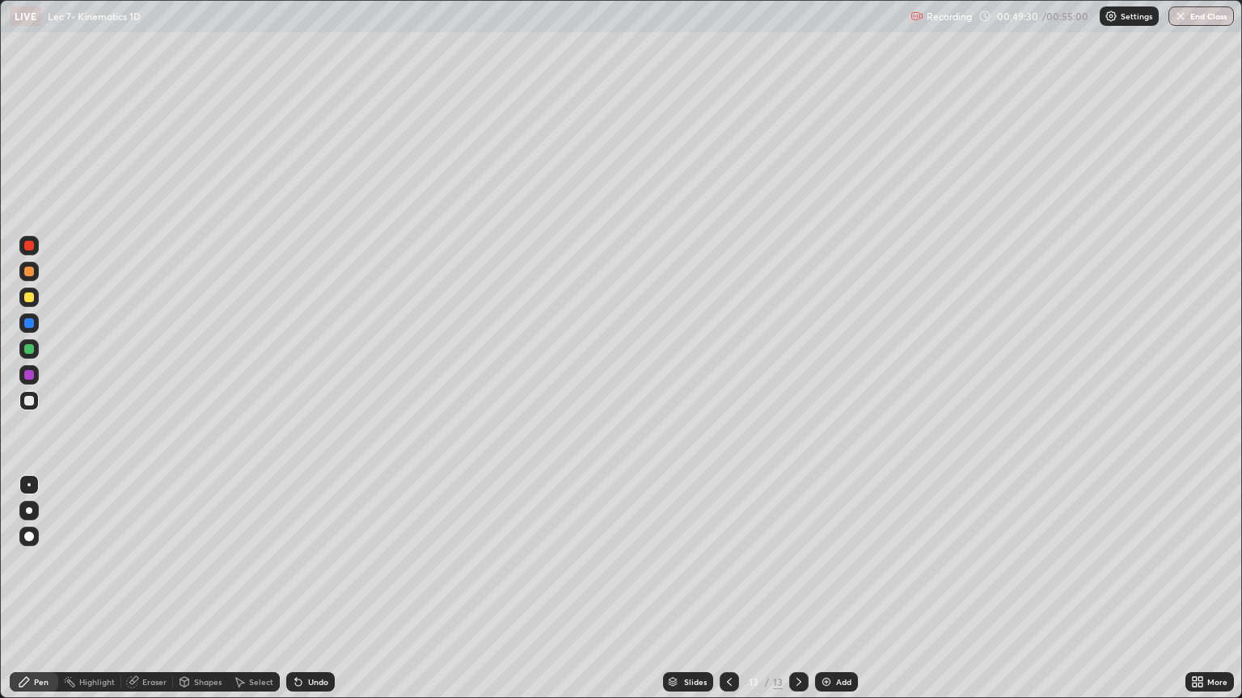
click at [304, 589] on div "Undo" at bounding box center [310, 682] width 49 height 19
click at [839, 589] on div "Add" at bounding box center [836, 682] width 43 height 19
click at [145, 589] on div "Eraser" at bounding box center [147, 682] width 52 height 19
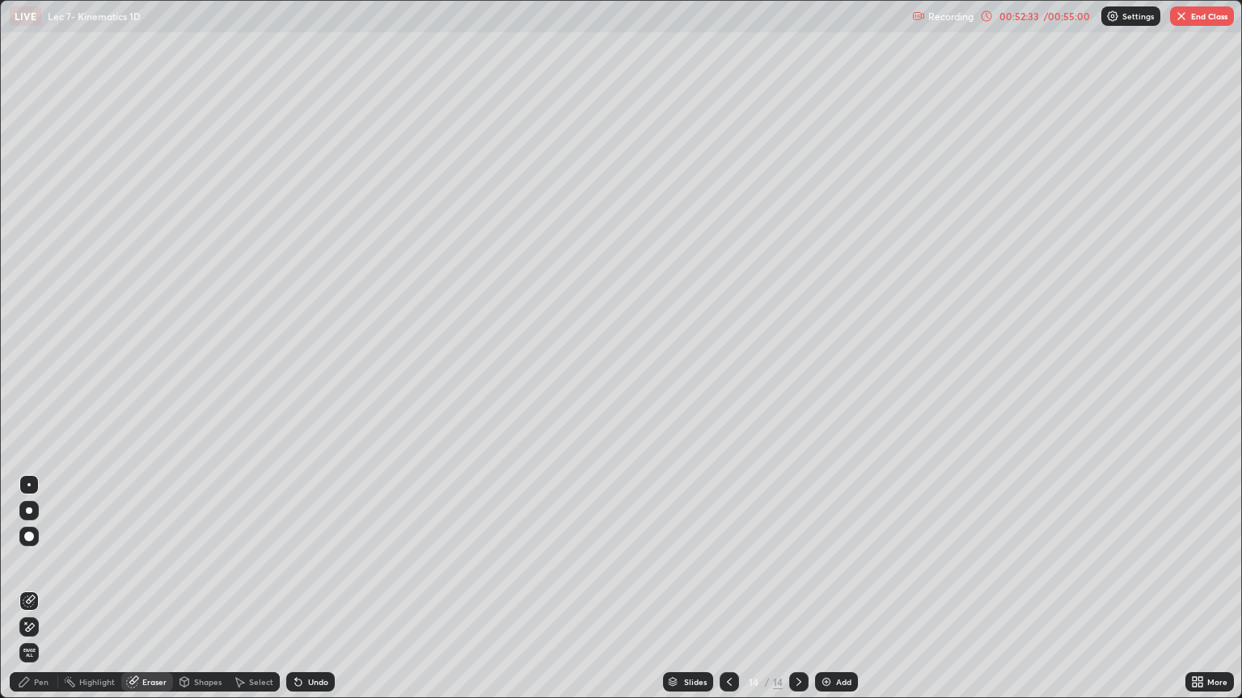
click at [39, 589] on div "Pen" at bounding box center [41, 682] width 15 height 8
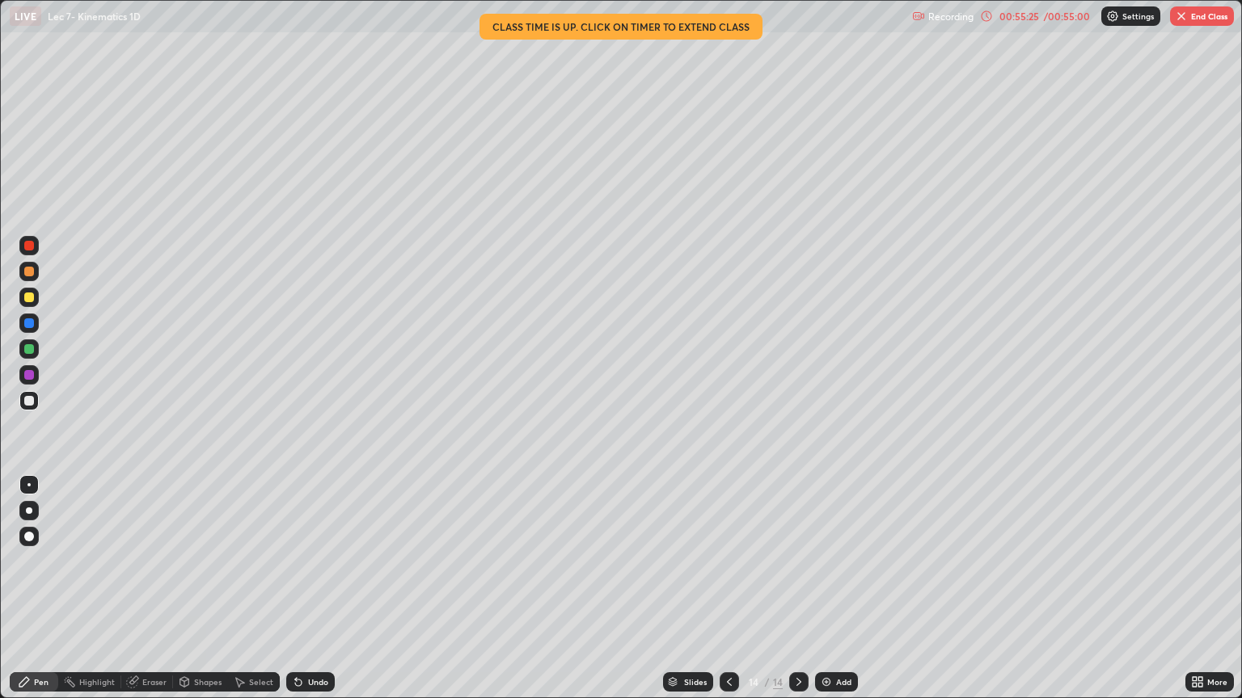
click at [1187, 16] on img "button" at bounding box center [1181, 16] width 13 height 13
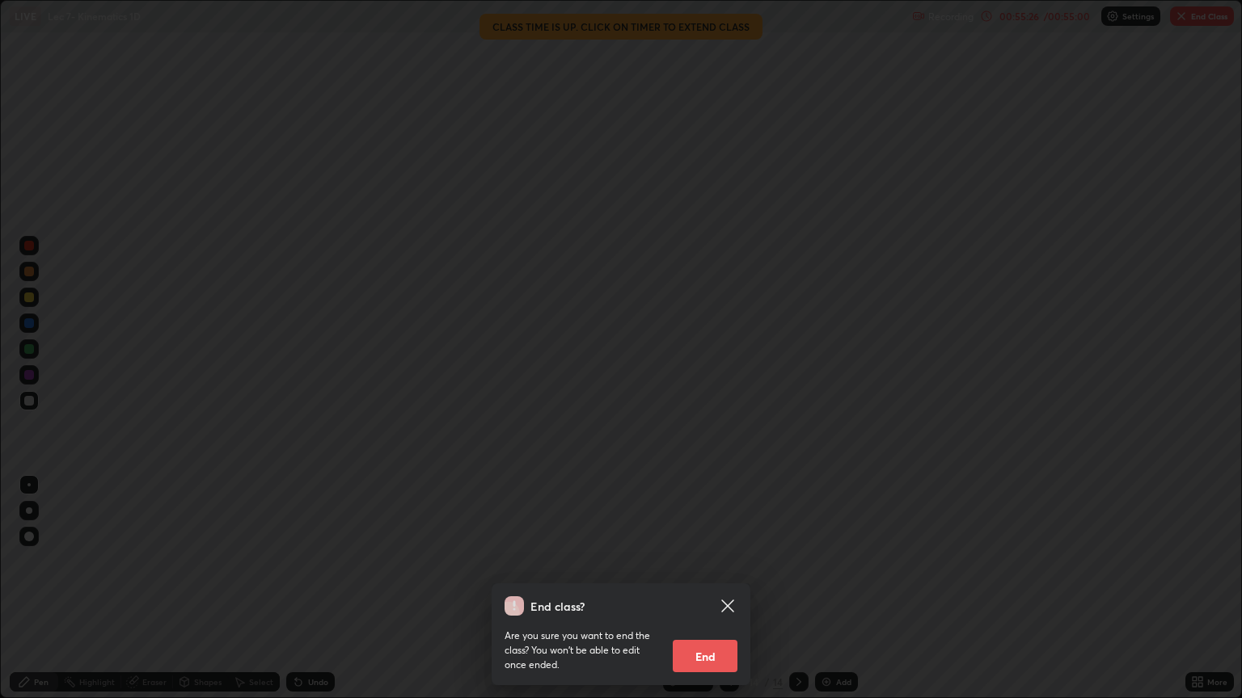
click at [722, 589] on button "End" at bounding box center [705, 656] width 65 height 32
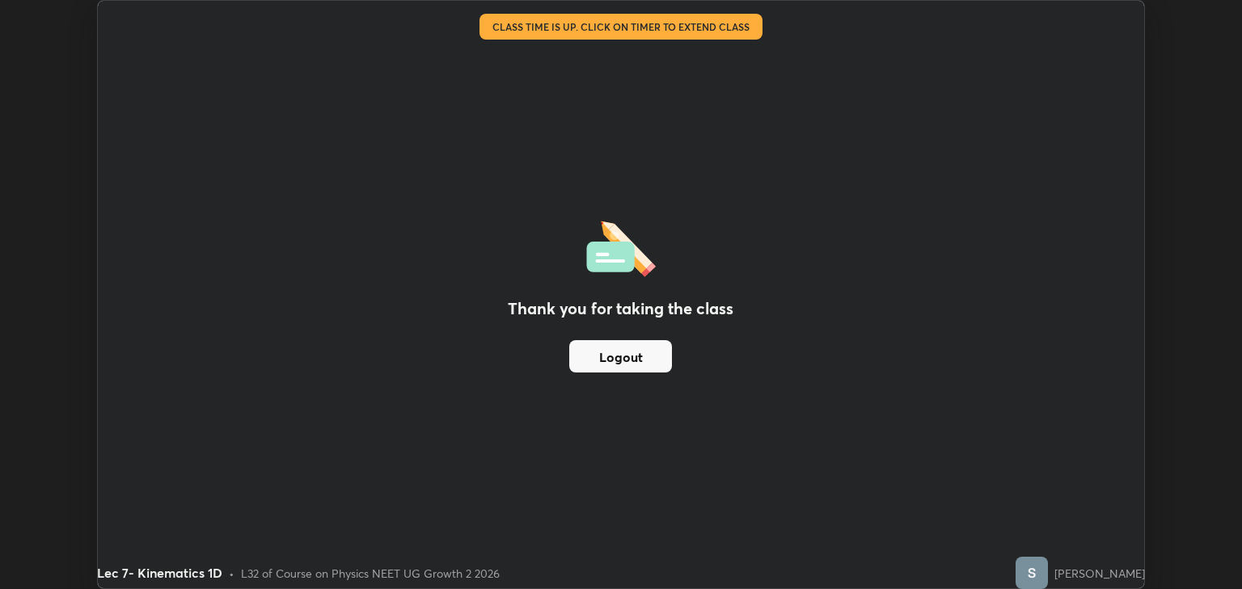
scroll to position [80249, 79598]
